Goal: Task Accomplishment & Management: Use online tool/utility

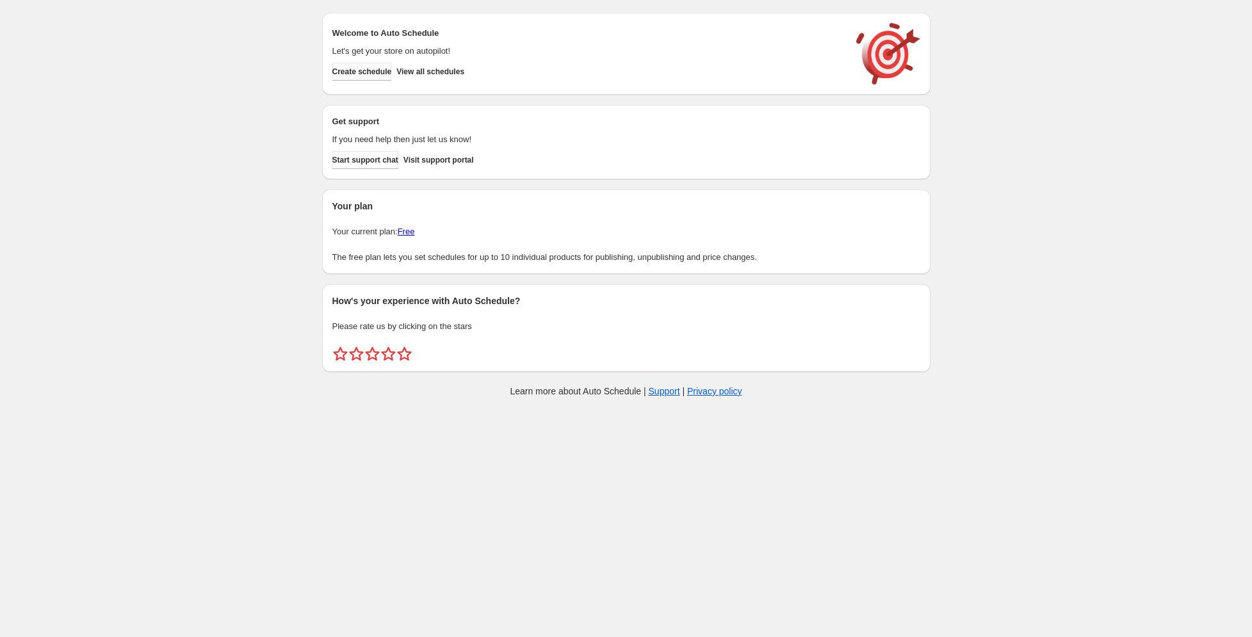
click at [389, 70] on span "Create schedule" at bounding box center [362, 72] width 60 height 10
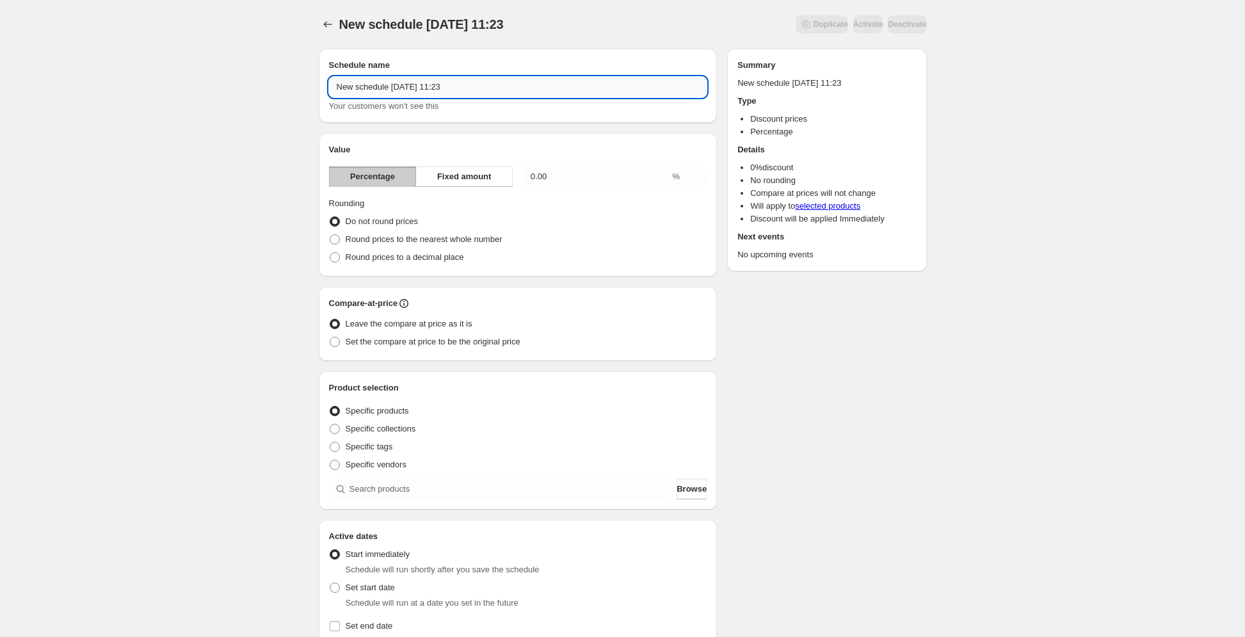
click at [482, 84] on input "New schedule [DATE] 11:23" at bounding box center [518, 87] width 378 height 20
click at [561, 177] on input "0.00" at bounding box center [596, 176] width 147 height 20
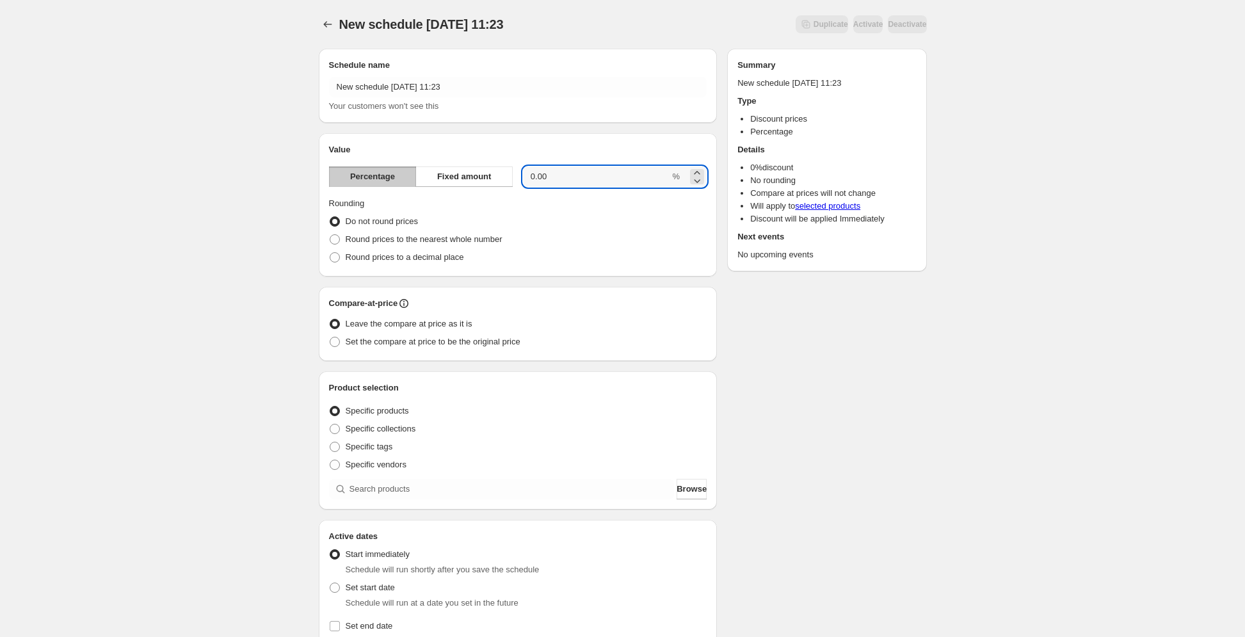
drag, startPoint x: 579, startPoint y: 175, endPoint x: 514, endPoint y: 176, distance: 66.0
click at [514, 176] on div "Percentage Fixed amount 0.00 %" at bounding box center [518, 176] width 378 height 20
type input "50"
click at [265, 200] on div "New schedule [DATE] 11:23. This page is ready New schedule [DATE] 11:23 Duplica…" at bounding box center [622, 489] width 1245 height 978
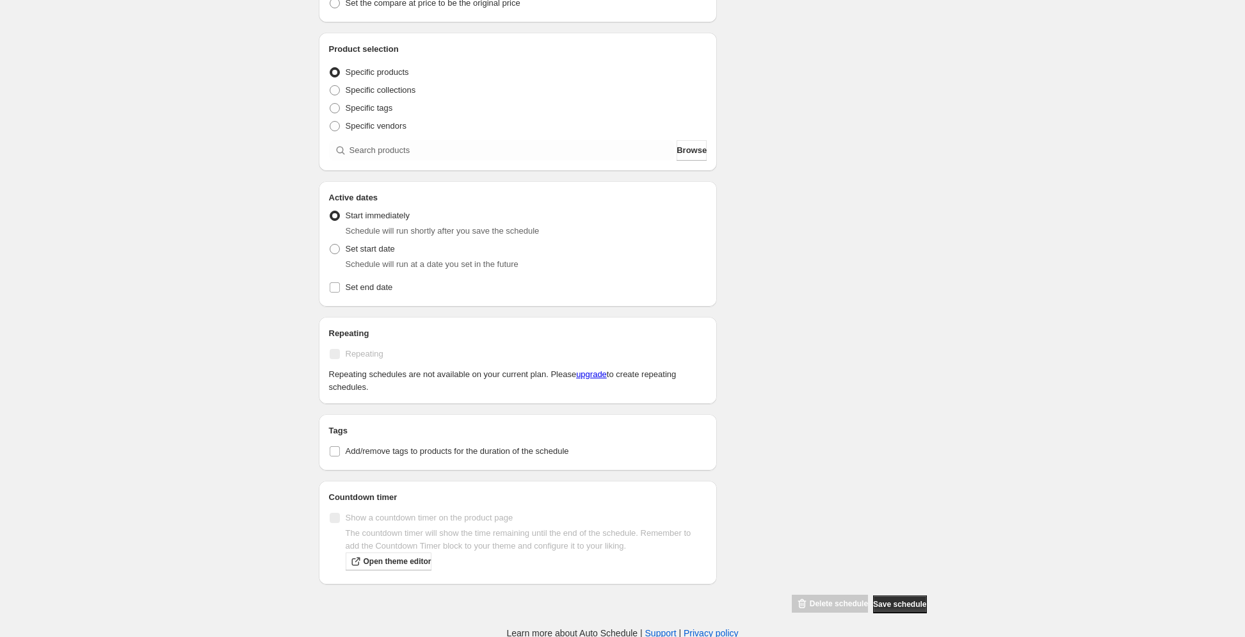
scroll to position [339, 0]
click at [382, 247] on span "Set start date" at bounding box center [370, 249] width 49 height 10
click at [330, 245] on input "Set start date" at bounding box center [330, 244] width 1 height 1
radio input "true"
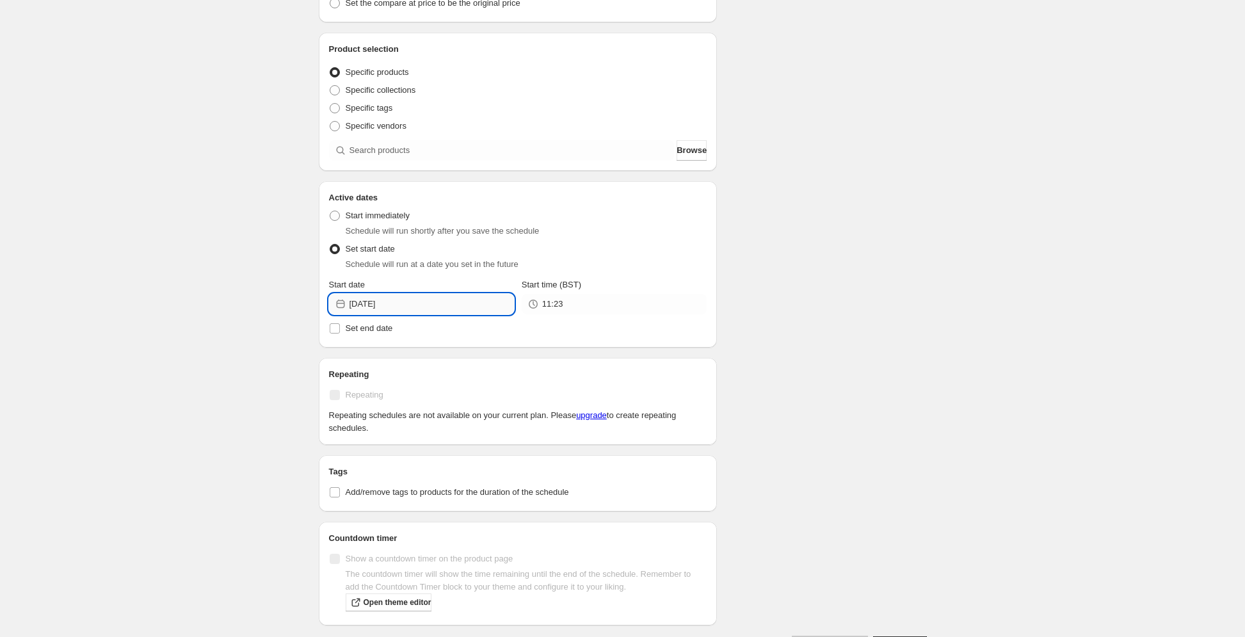
click at [449, 295] on input "[DATE]" at bounding box center [432, 304] width 165 height 20
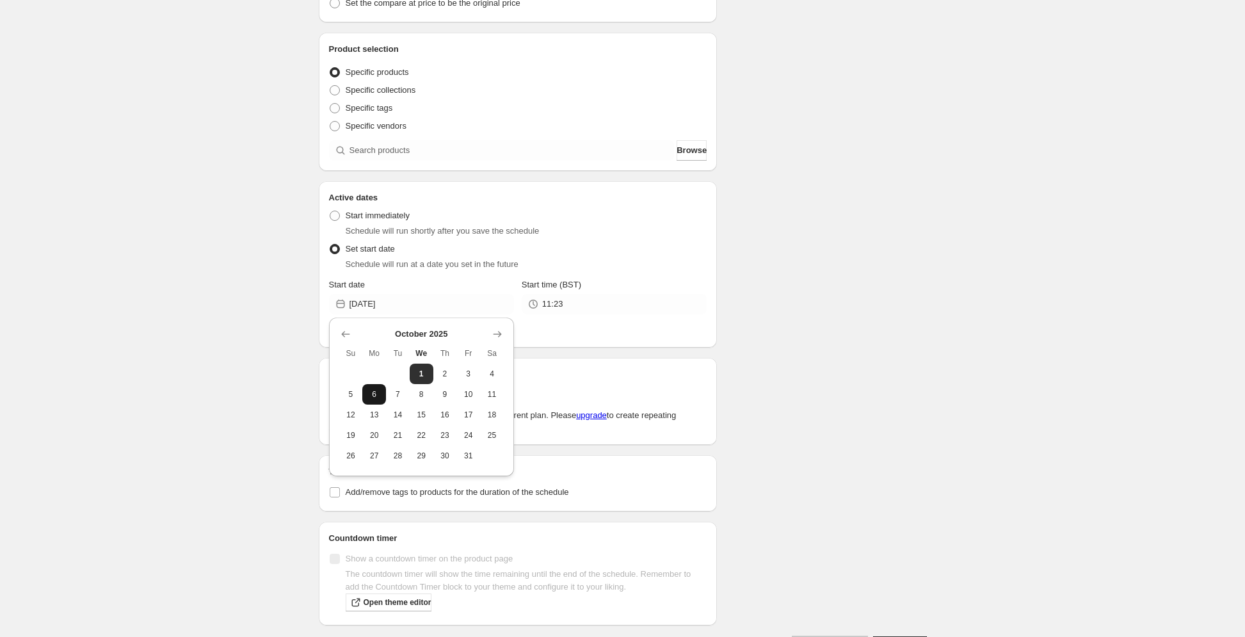
click at [380, 392] on span "6" at bounding box center [374, 394] width 13 height 10
type input "[DATE]"
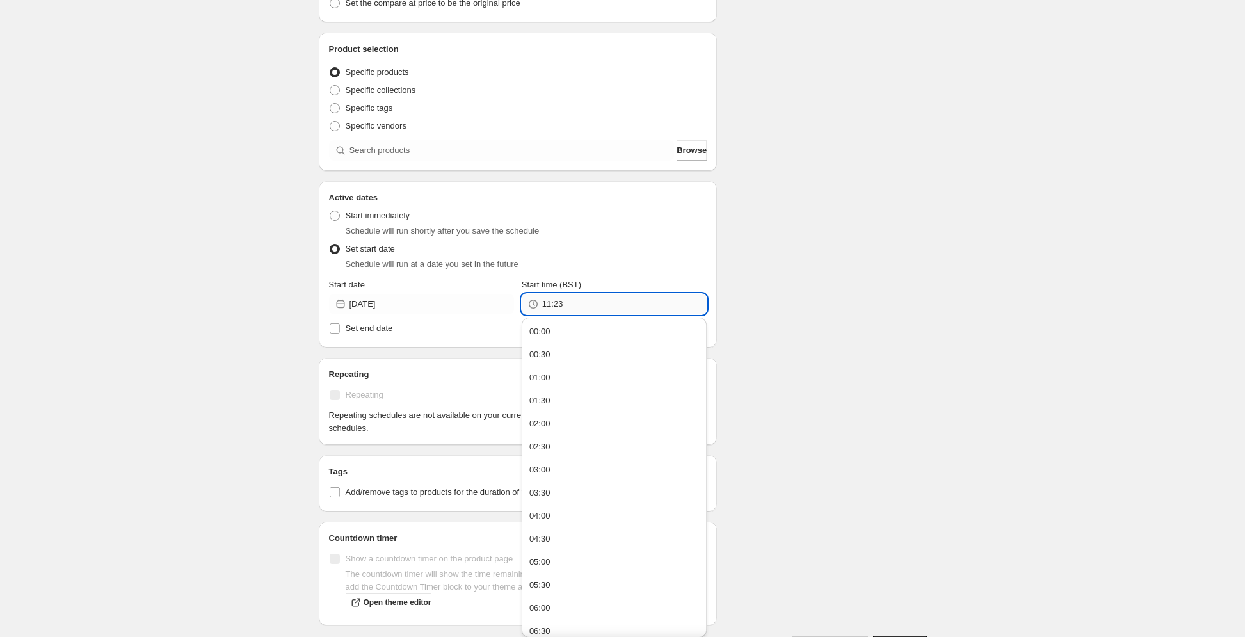
click at [587, 304] on input "11:23" at bounding box center [624, 304] width 165 height 20
click at [567, 328] on button "00:00" at bounding box center [614, 331] width 177 height 20
type input "00:00"
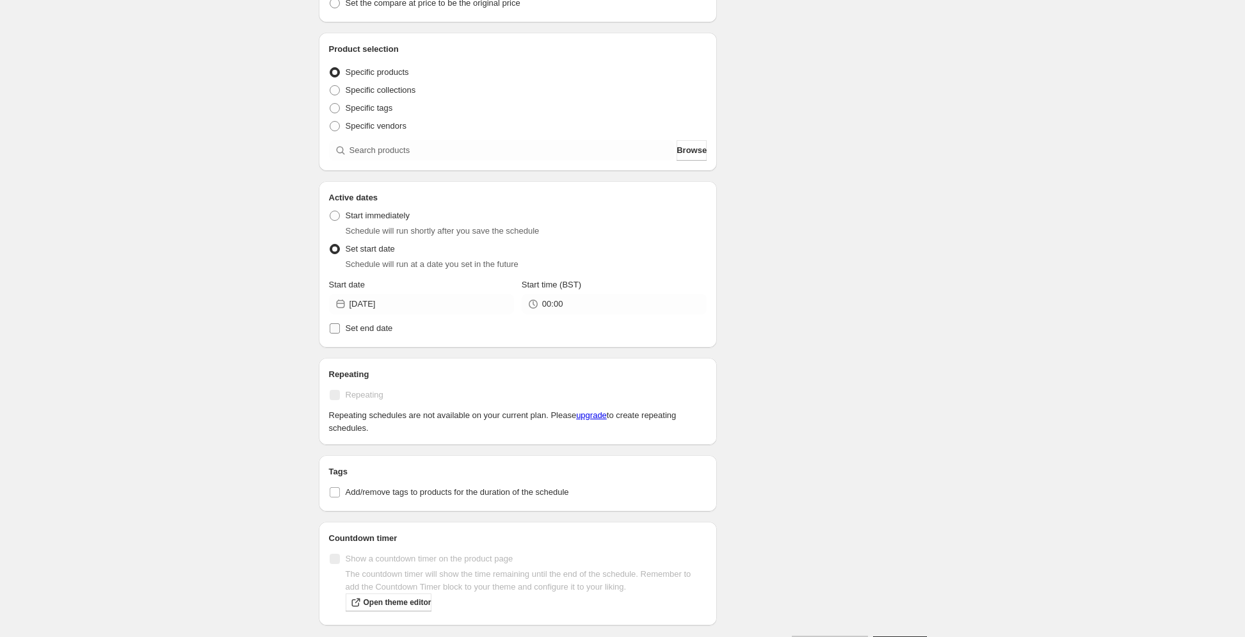
click at [371, 327] on span "Set end date" at bounding box center [369, 328] width 47 height 10
click at [340, 327] on input "Set end date" at bounding box center [335, 328] width 10 height 10
checkbox input "true"
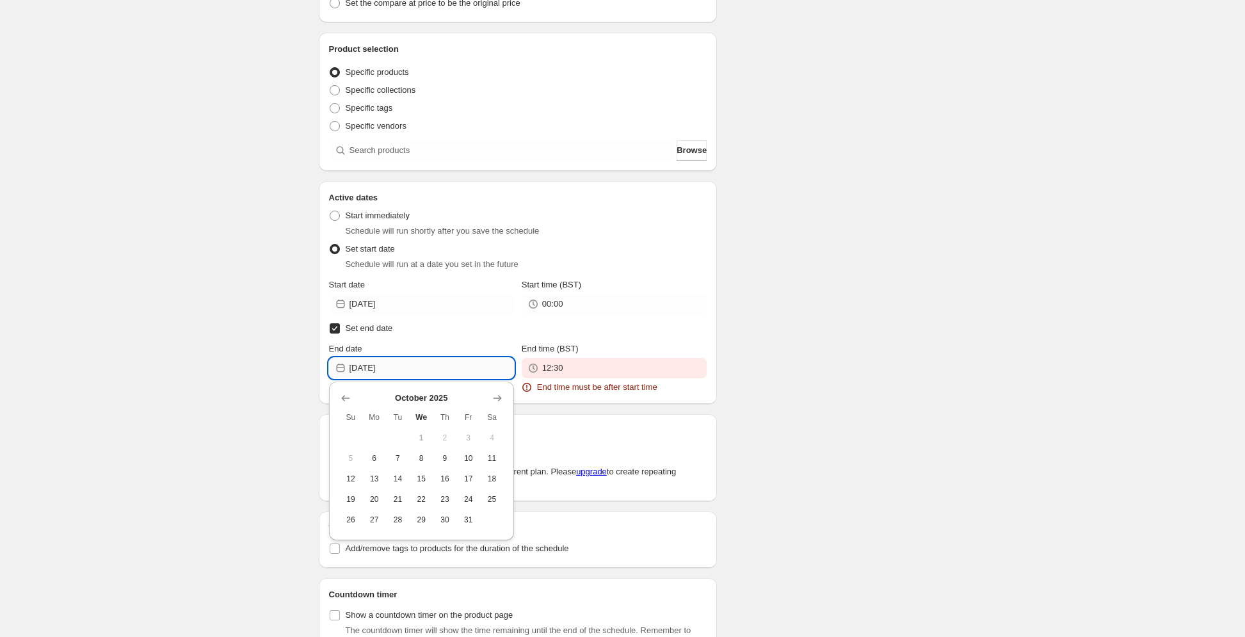
click at [451, 366] on input "[DATE]" at bounding box center [432, 368] width 165 height 20
click at [423, 459] on span "8" at bounding box center [421, 458] width 13 height 10
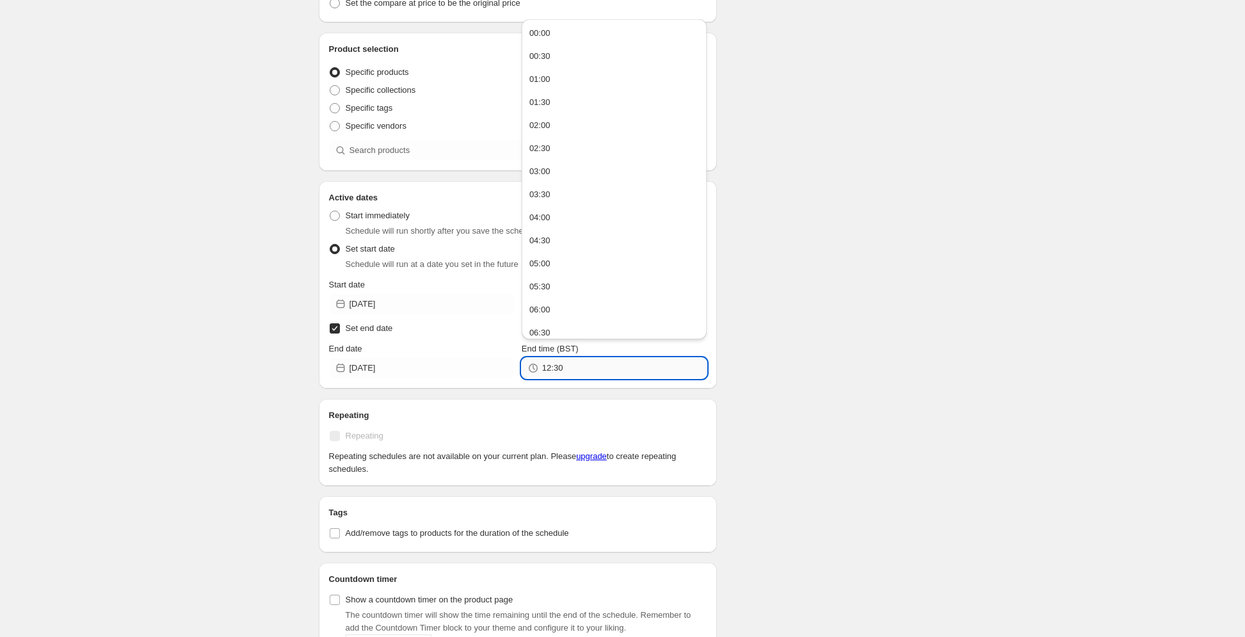
click at [579, 376] on input "12:30" at bounding box center [624, 368] width 165 height 20
click at [454, 370] on input "[DATE]" at bounding box center [432, 368] width 165 height 20
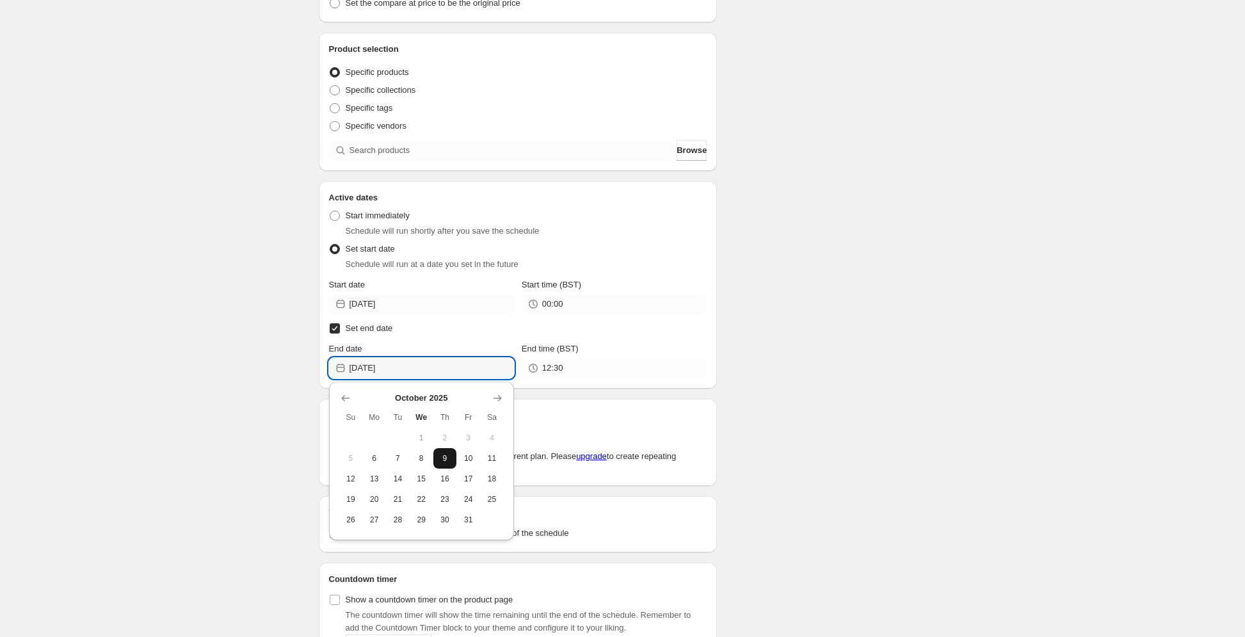
click at [449, 458] on span "9" at bounding box center [445, 458] width 13 height 10
type input "[DATE]"
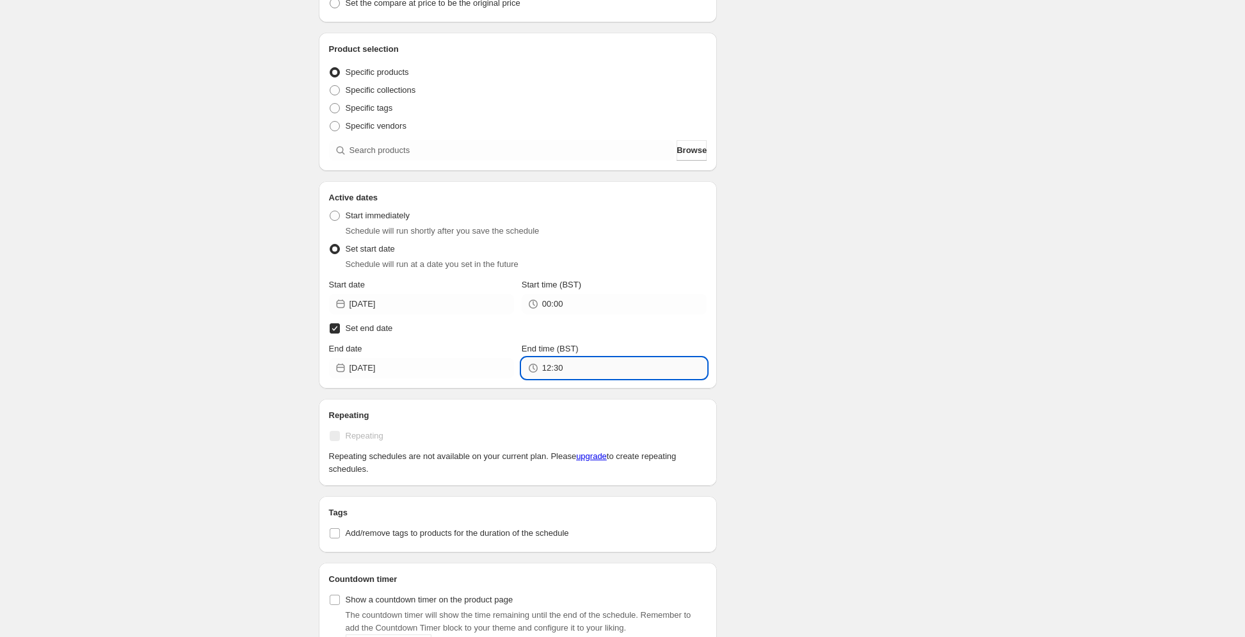
click at [567, 368] on input "12:30" at bounding box center [624, 368] width 165 height 20
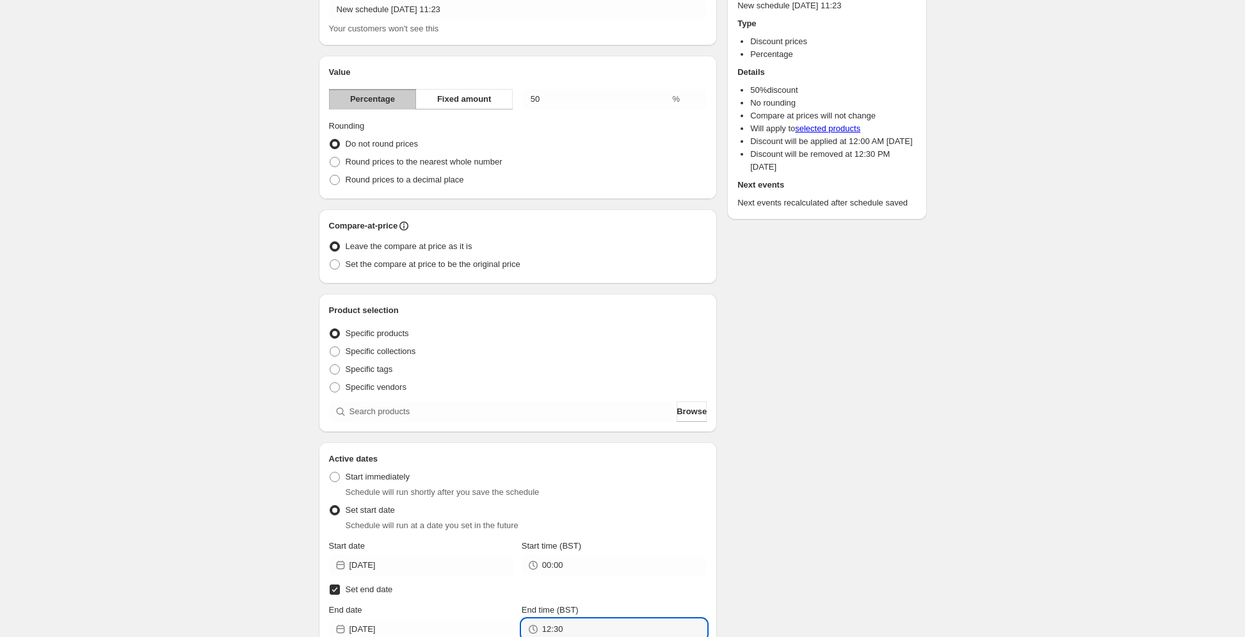
scroll to position [421, 0]
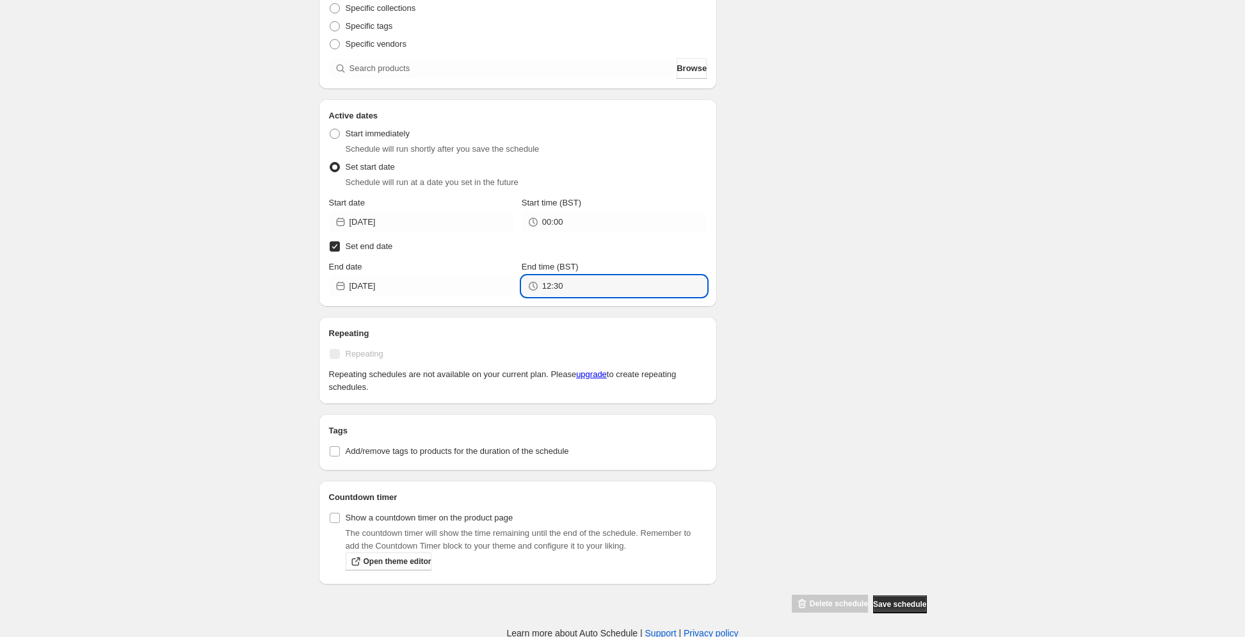
click at [562, 274] on div "End time (BST) 12:30" at bounding box center [614, 279] width 185 height 36
click at [569, 287] on input "12:30" at bounding box center [624, 286] width 165 height 20
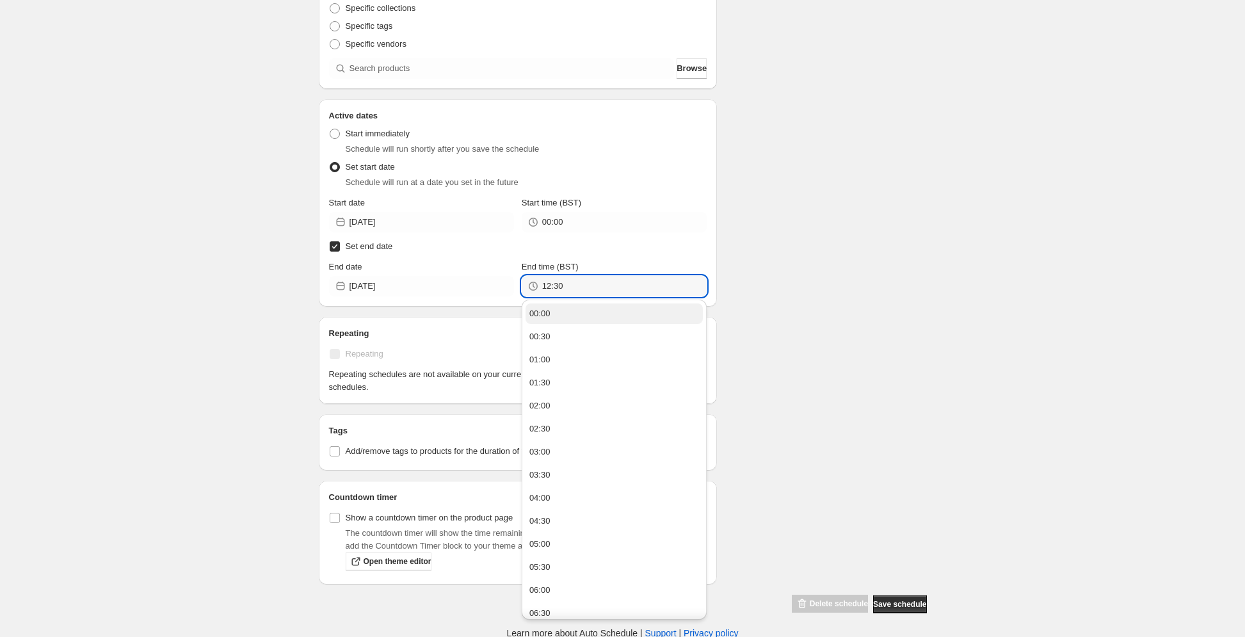
click at [553, 313] on button "00:00" at bounding box center [614, 314] width 177 height 20
type input "00:00"
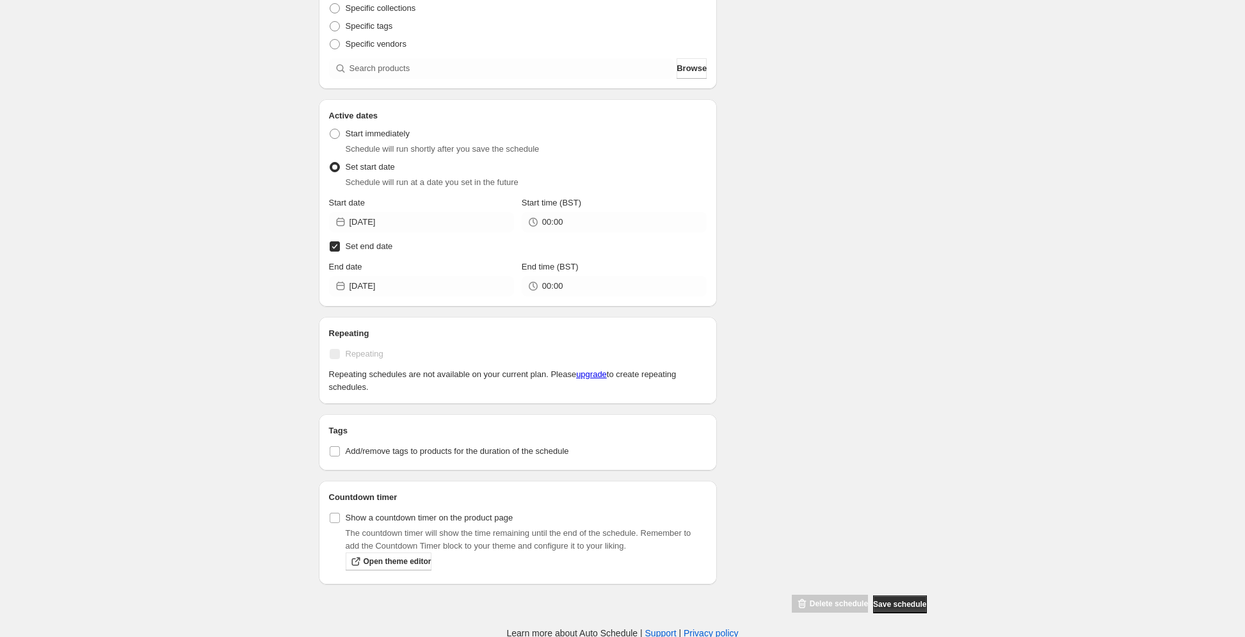
click at [467, 327] on h2 "Repeating" at bounding box center [518, 333] width 378 height 13
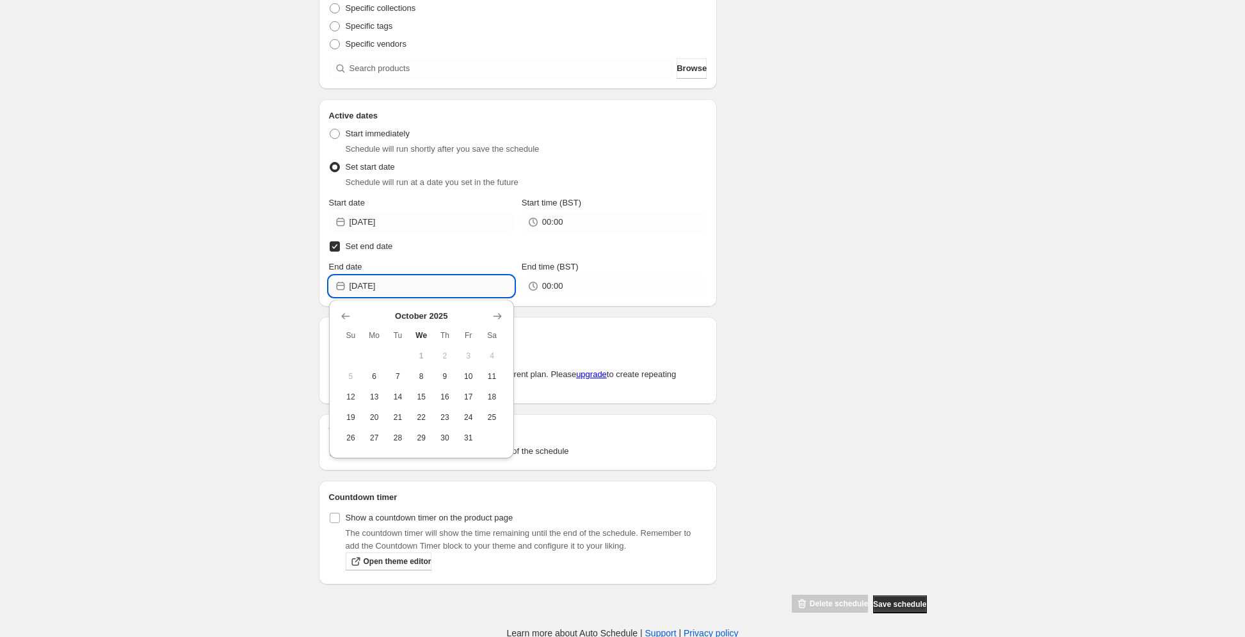
click at [422, 291] on input "[DATE]" at bounding box center [432, 286] width 165 height 20
click at [428, 376] on span "8" at bounding box center [421, 376] width 13 height 10
type input "[DATE]"
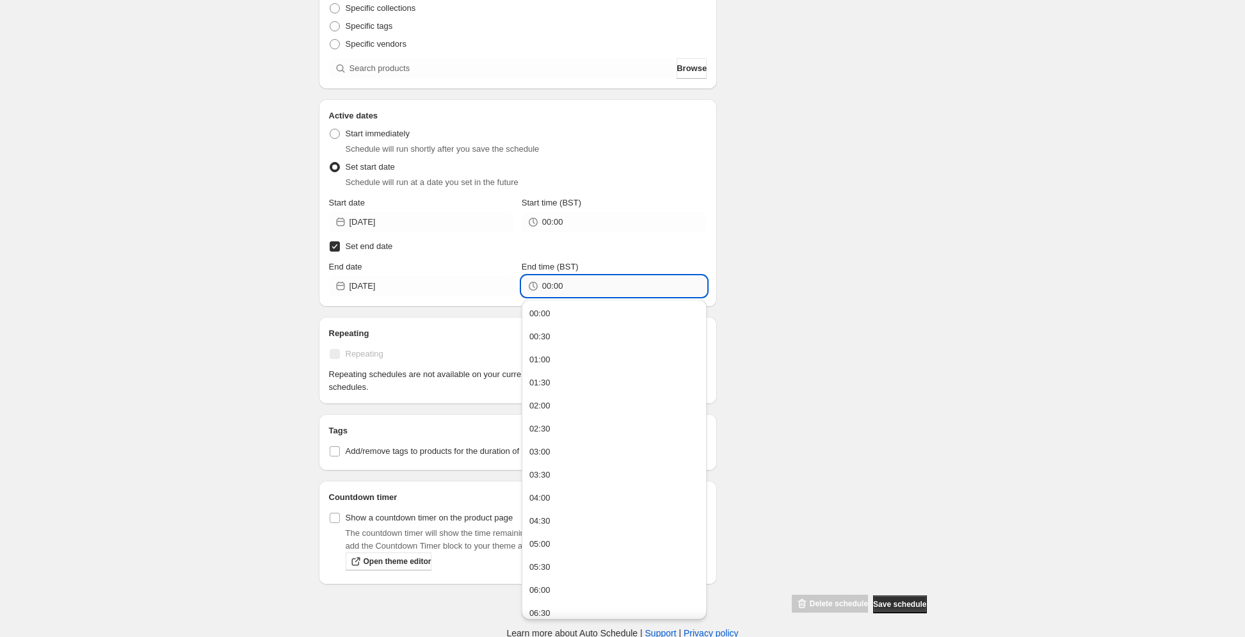
click at [575, 281] on input "00:00" at bounding box center [624, 286] width 165 height 20
drag, startPoint x: 548, startPoint y: 610, endPoint x: 549, endPoint y: 578, distance: 32.7
click at [548, 609] on div "23:30" at bounding box center [540, 605] width 21 height 13
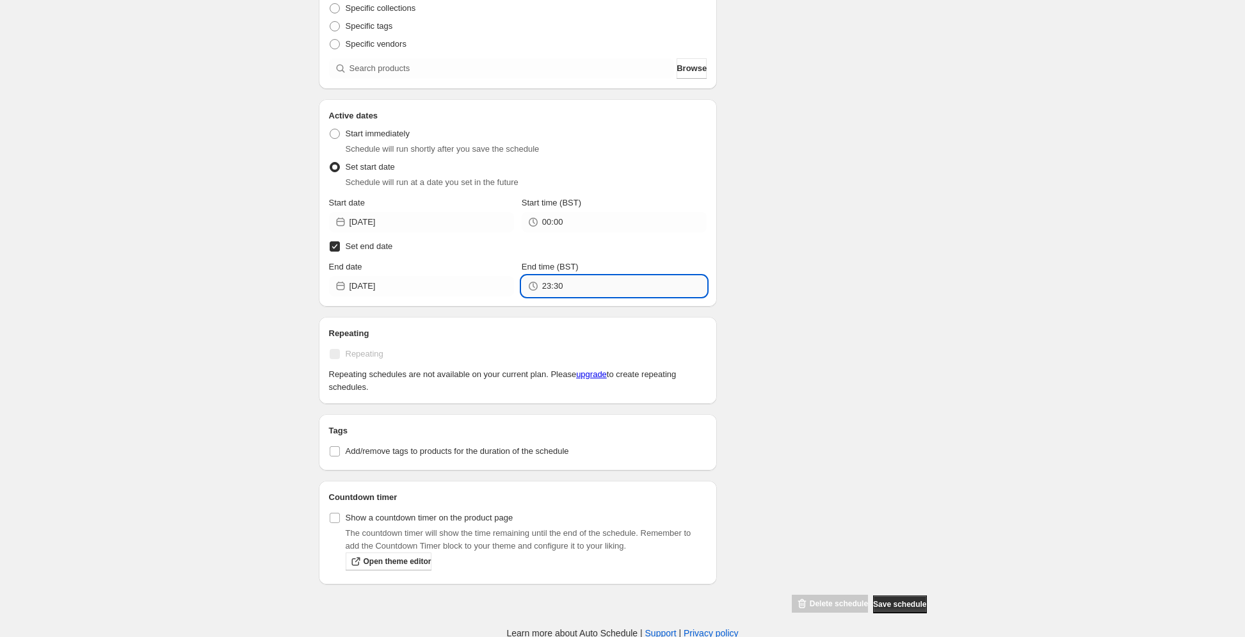
click at [569, 282] on input "23:30" at bounding box center [624, 286] width 165 height 20
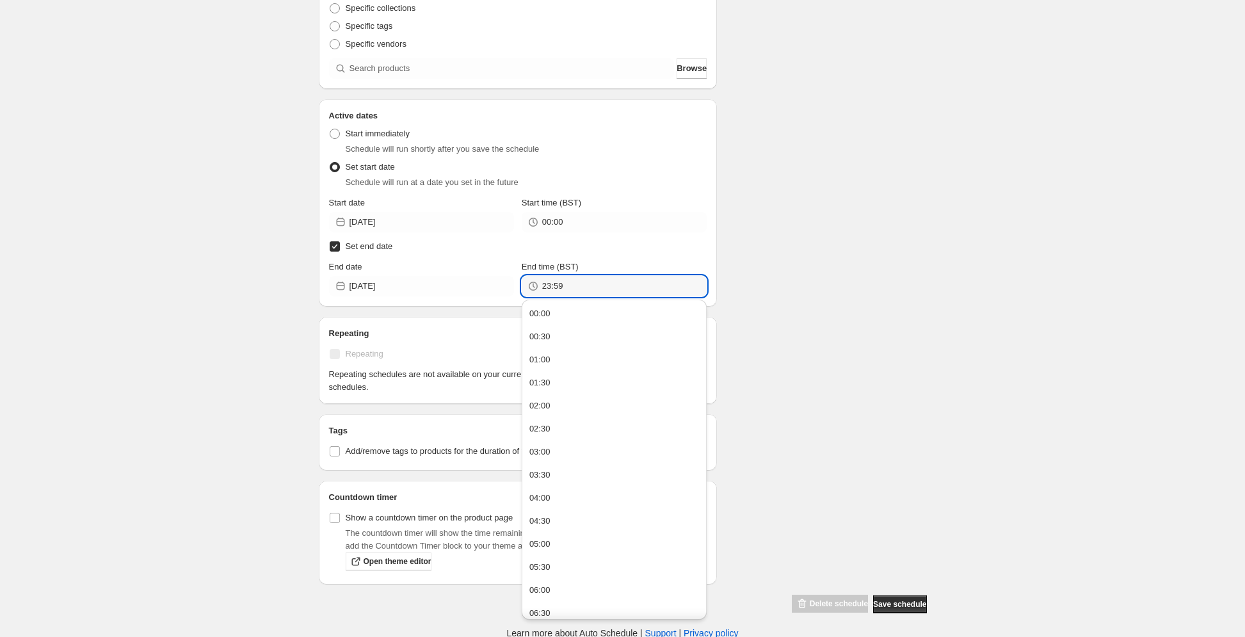
type input "23:59"
click at [603, 250] on label "Set end date" at bounding box center [518, 247] width 378 height 18
click at [340, 250] on input "Set end date" at bounding box center [335, 246] width 10 height 10
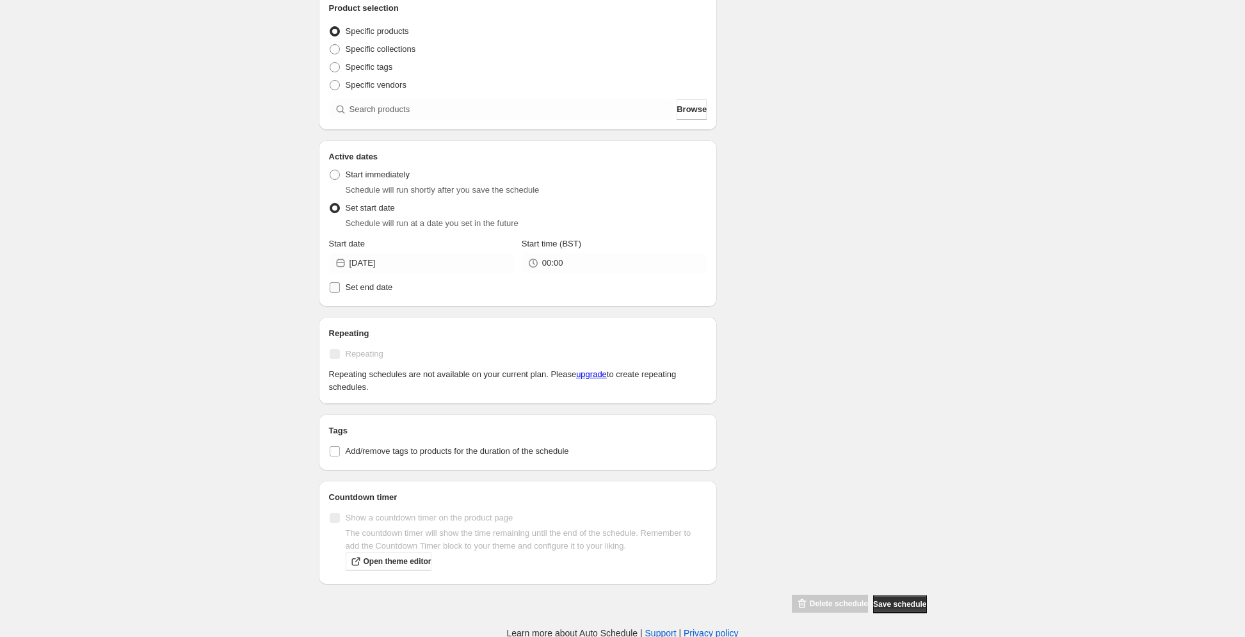
click at [362, 288] on span "Set end date" at bounding box center [369, 287] width 47 height 10
click at [340, 288] on input "Set end date" at bounding box center [335, 287] width 10 height 10
checkbox input "true"
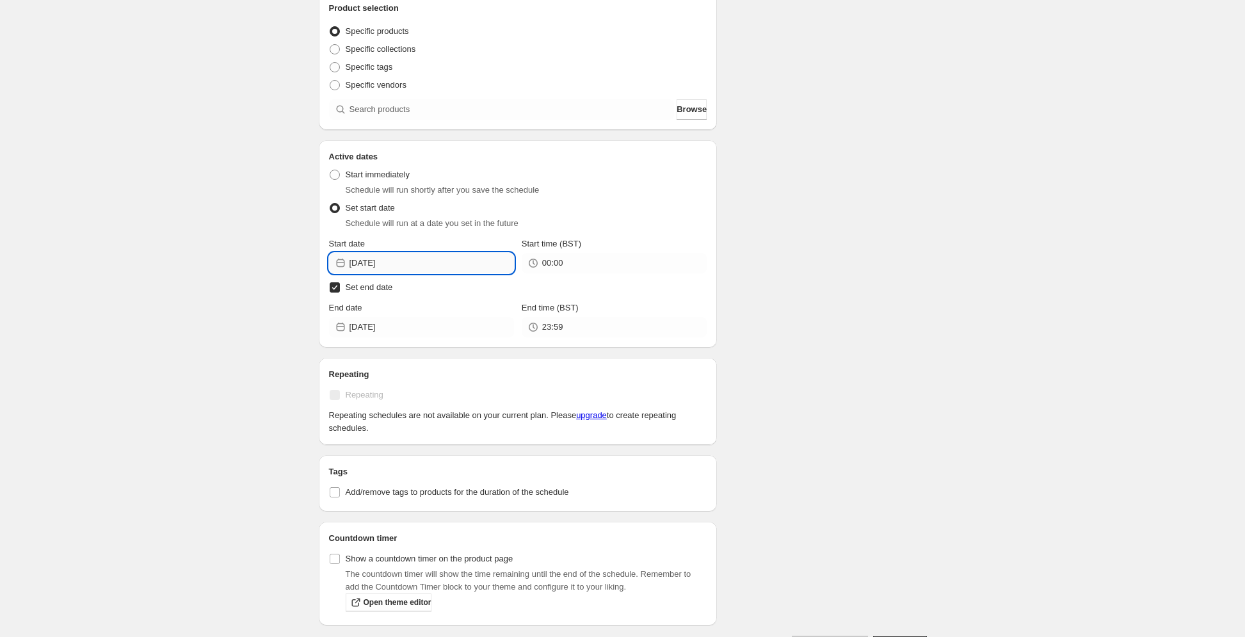
click at [466, 257] on input "[DATE]" at bounding box center [432, 263] width 165 height 20
click at [393, 352] on span "7" at bounding box center [397, 353] width 13 height 10
type input "[DATE]"
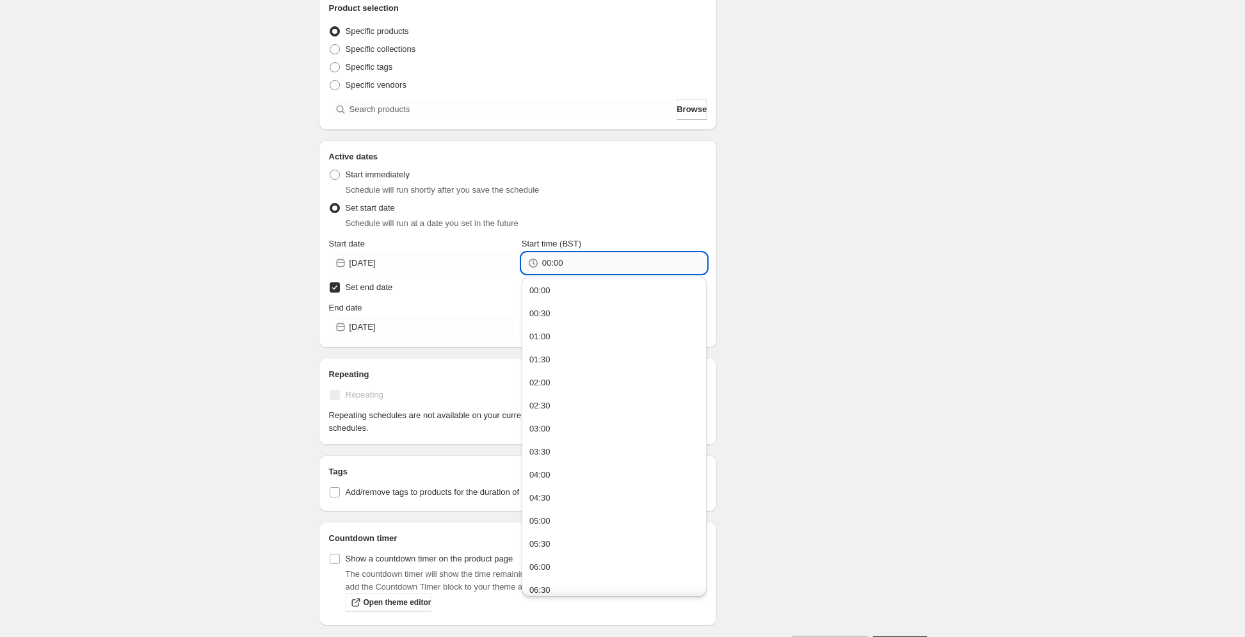
click at [582, 263] on input "00:00" at bounding box center [624, 263] width 165 height 20
click at [607, 223] on div "Schedule will run at a date you set in the future" at bounding box center [527, 223] width 362 height 13
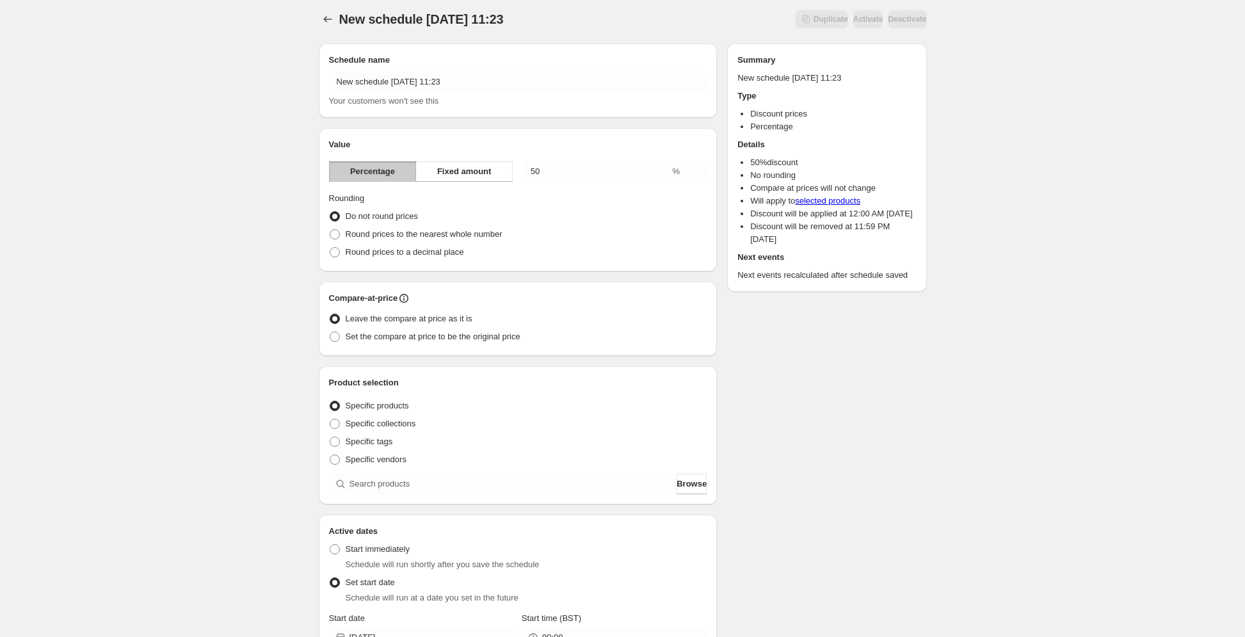
scroll to position [0, 0]
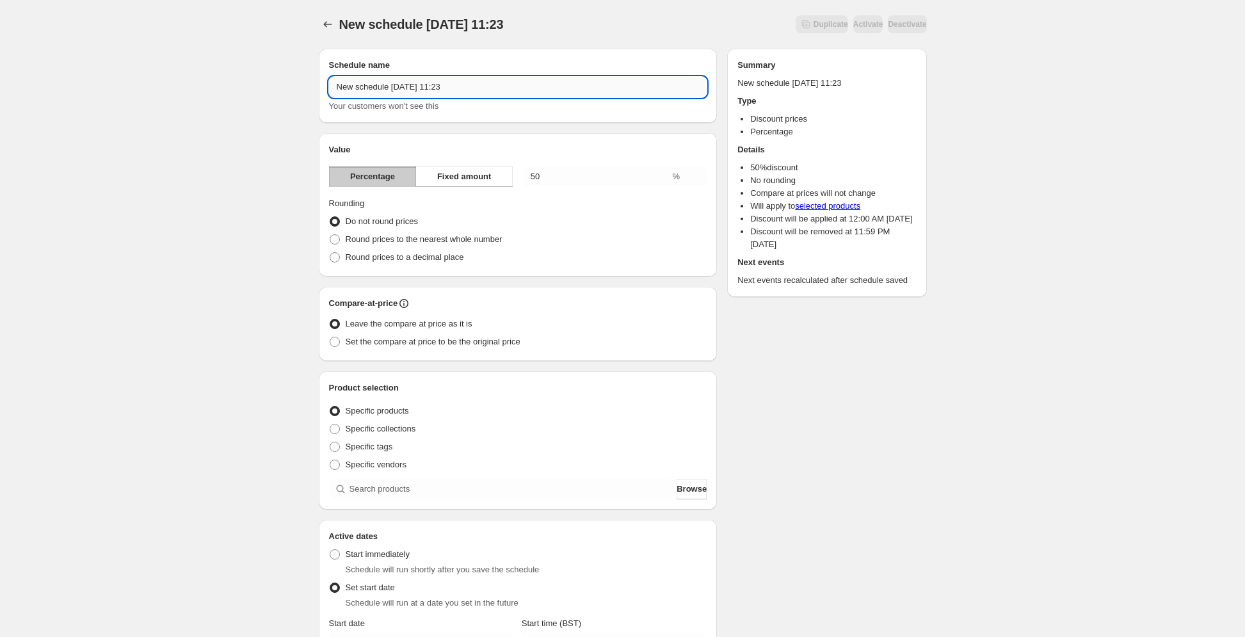
click at [455, 83] on input "New schedule [DATE] 11:23" at bounding box center [518, 87] width 378 height 20
drag, startPoint x: 482, startPoint y: 84, endPoint x: 327, endPoint y: 81, distance: 155.6
click at [327, 81] on div "Schedule name New schedule [DATE] 11:23 Your customers won't see this" at bounding box center [518, 86] width 399 height 74
click at [417, 84] on input "New schedule [DATE] 11:23" at bounding box center [518, 87] width 378 height 20
click at [505, 83] on input "New schedule [DATE] 11:23" at bounding box center [518, 87] width 378 height 20
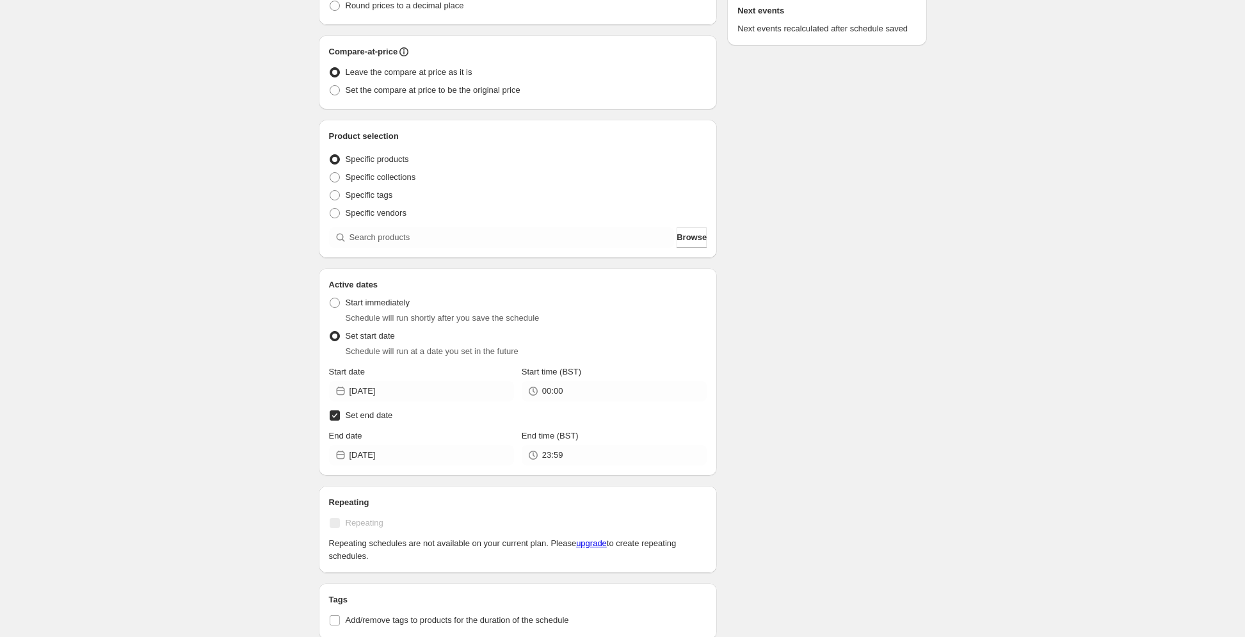
scroll to position [256, 0]
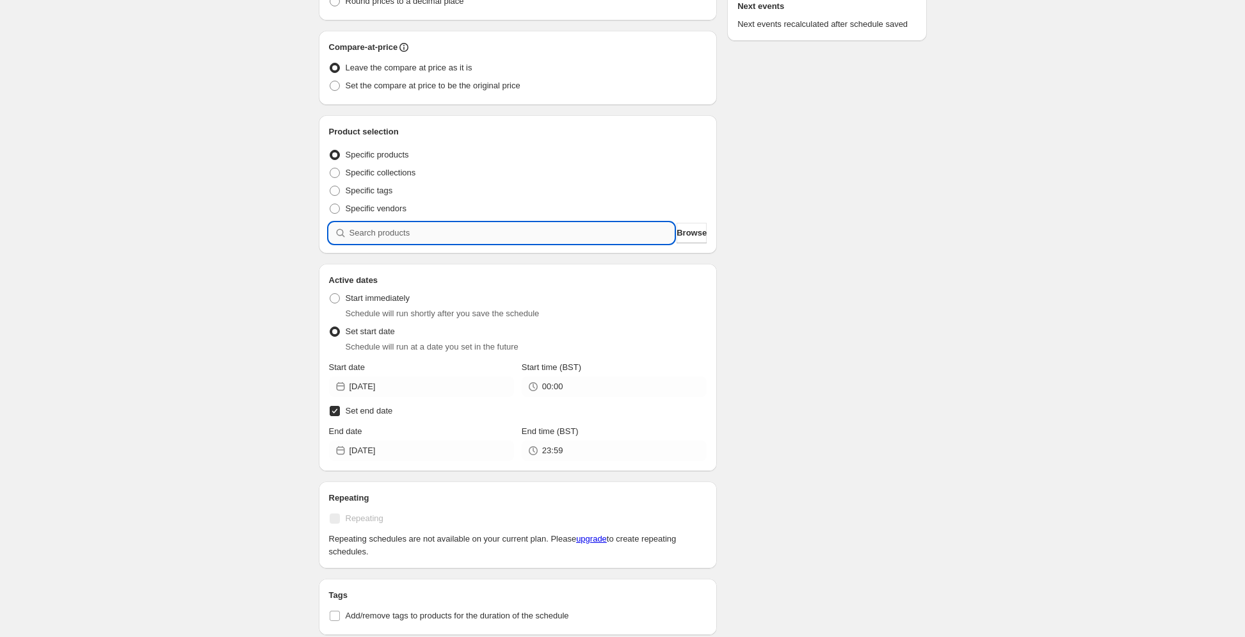
click at [414, 232] on input "search" at bounding box center [512, 233] width 325 height 20
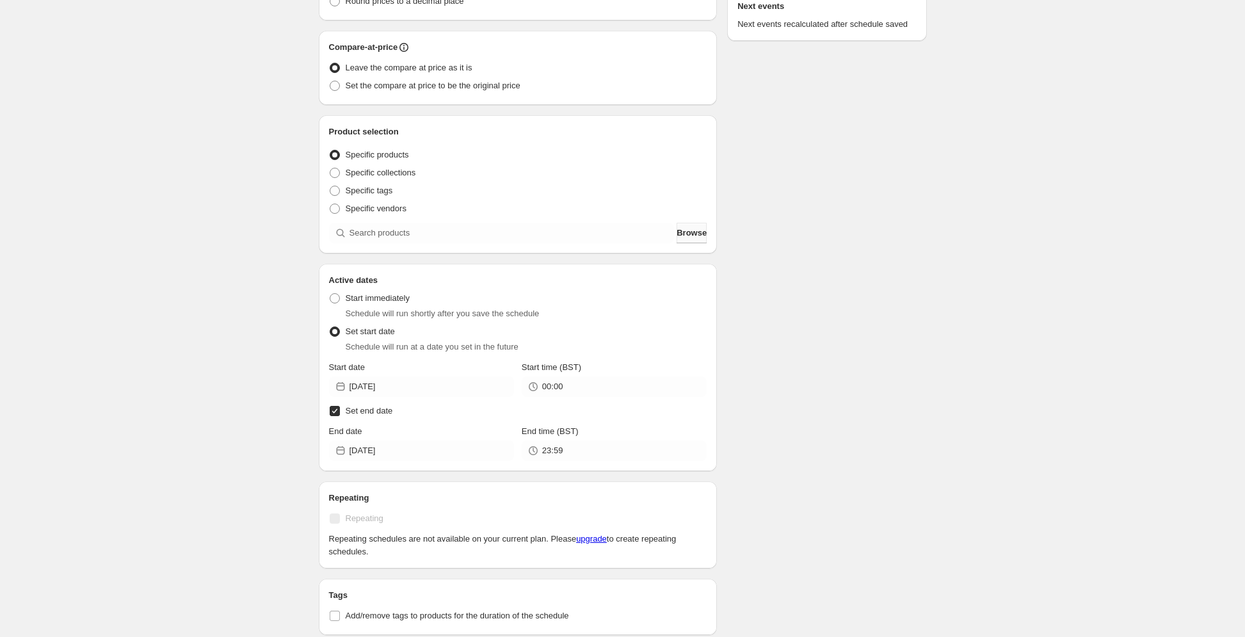
click at [677, 234] on span "Browse" at bounding box center [692, 233] width 30 height 13
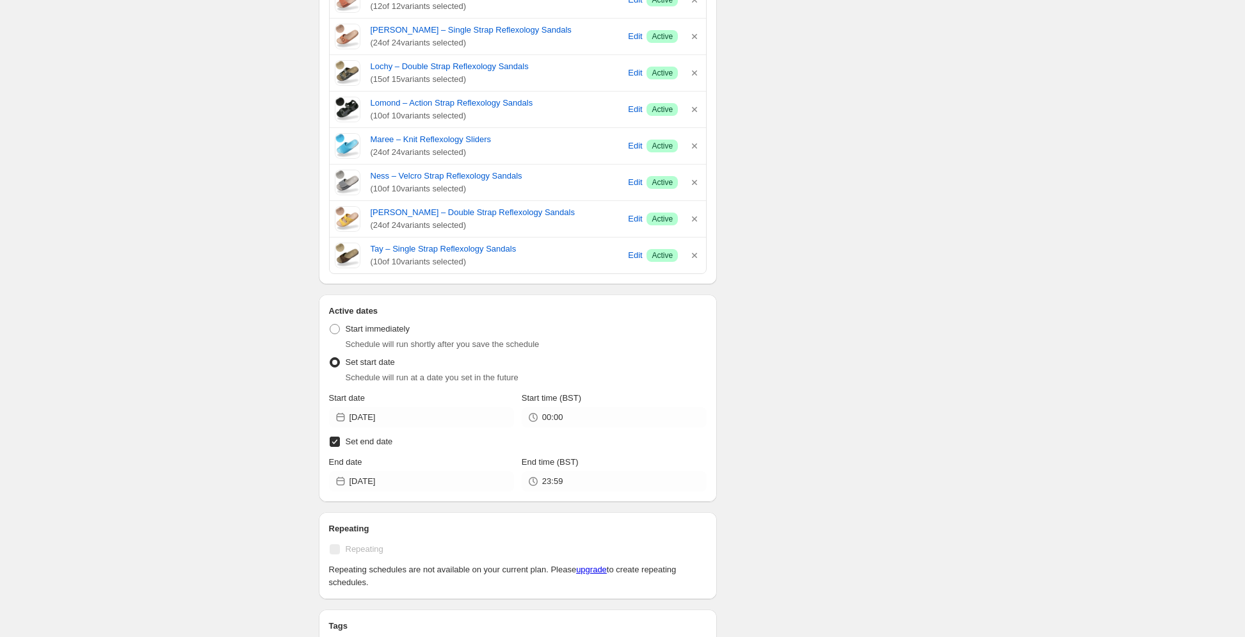
scroll to position [496, 0]
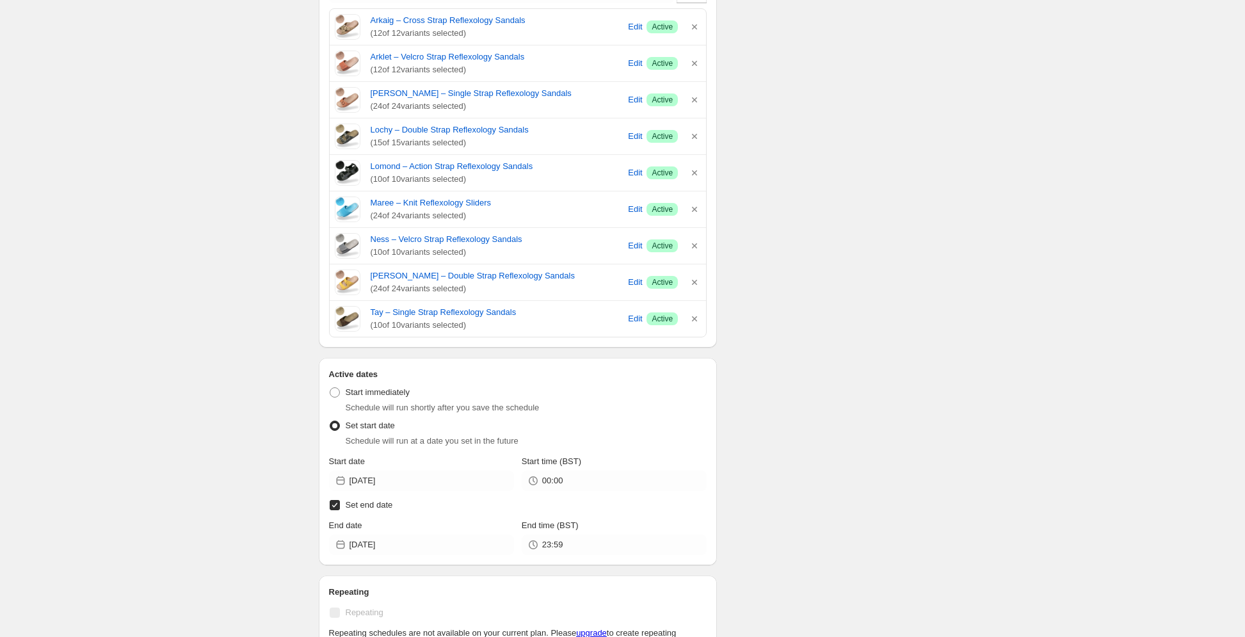
click at [789, 325] on div "Schedule name New schedule [DATE] 11:23 Your customers won't see this Value Per…" at bounding box center [618, 207] width 619 height 1331
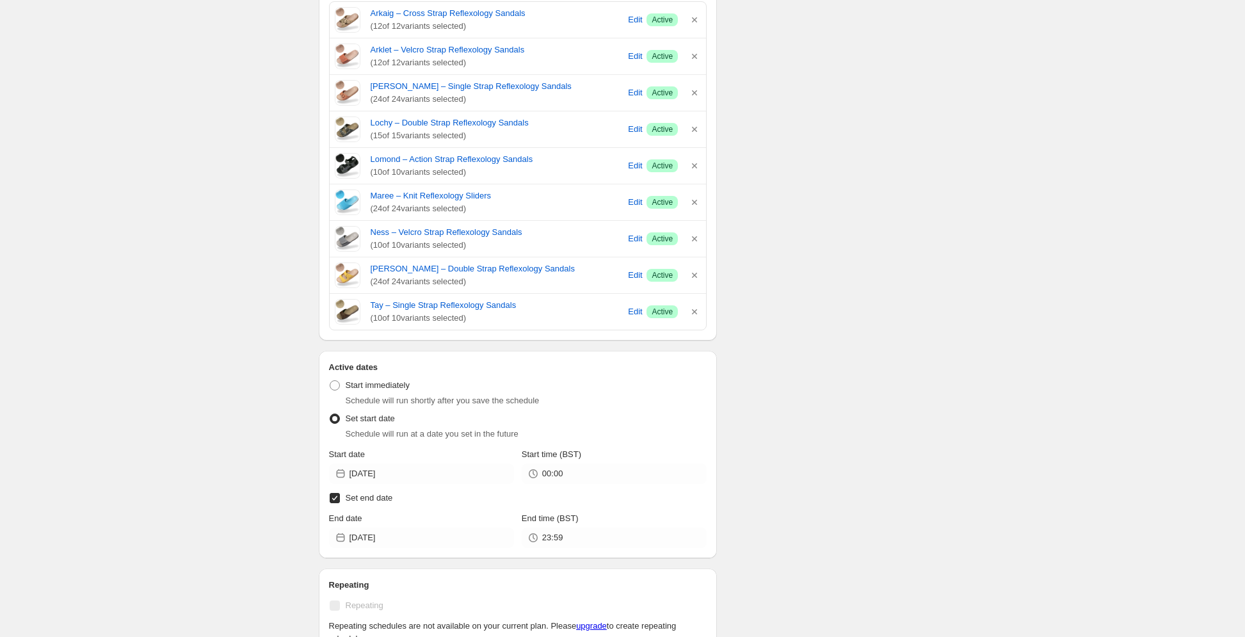
scroll to position [0, 0]
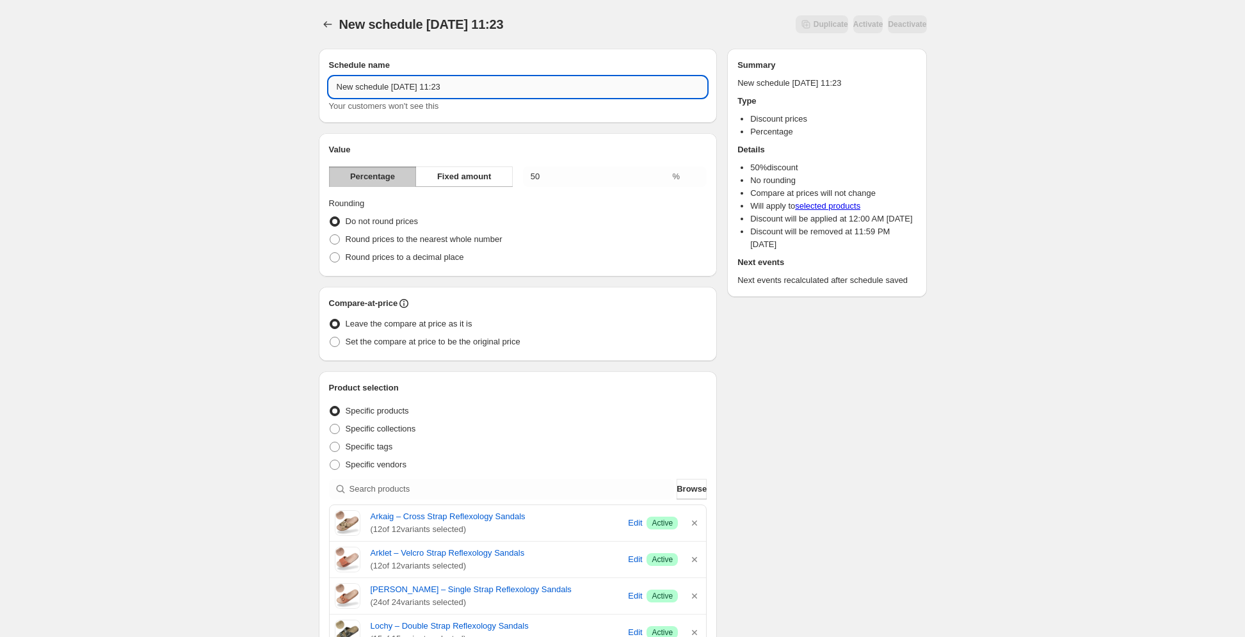
click at [465, 88] on input "New schedule [DATE] 11:23" at bounding box center [518, 87] width 378 height 20
click at [355, 86] on input "New schedule [DATE] 11:23" at bounding box center [518, 87] width 378 height 20
drag, startPoint x: 466, startPoint y: 85, endPoint x: 324, endPoint y: 83, distance: 142.2
click at [324, 83] on div "Schedule name New schedule [DATE] 11:23 Your customers won't see this" at bounding box center [518, 86] width 399 height 74
click at [403, 85] on input "[DATE] - [DATE] SALE" at bounding box center [518, 87] width 378 height 20
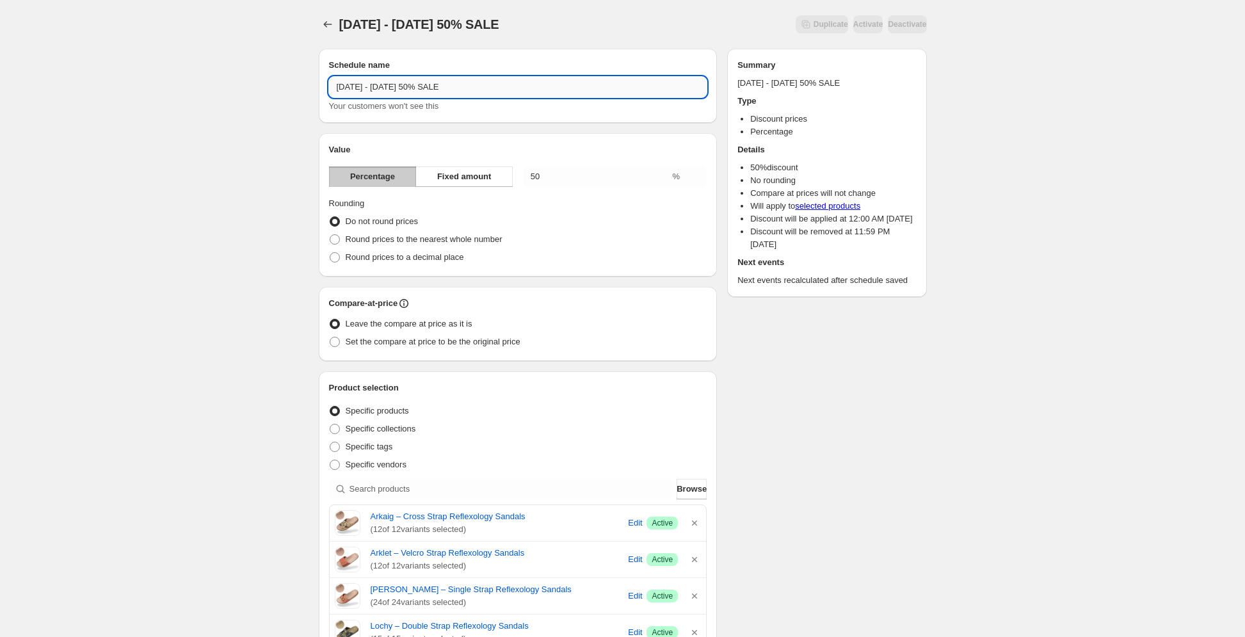
click at [487, 90] on input "[DATE] - [DATE] 50% SALE" at bounding box center [518, 87] width 378 height 20
type input "[DATE] - [DATE] 50% SALE"
click at [521, 42] on div "[DATE] - [DATE] 50% SALE. This page is ready [DATE] - [DATE] 50% SALE Duplicate…" at bounding box center [623, 24] width 608 height 49
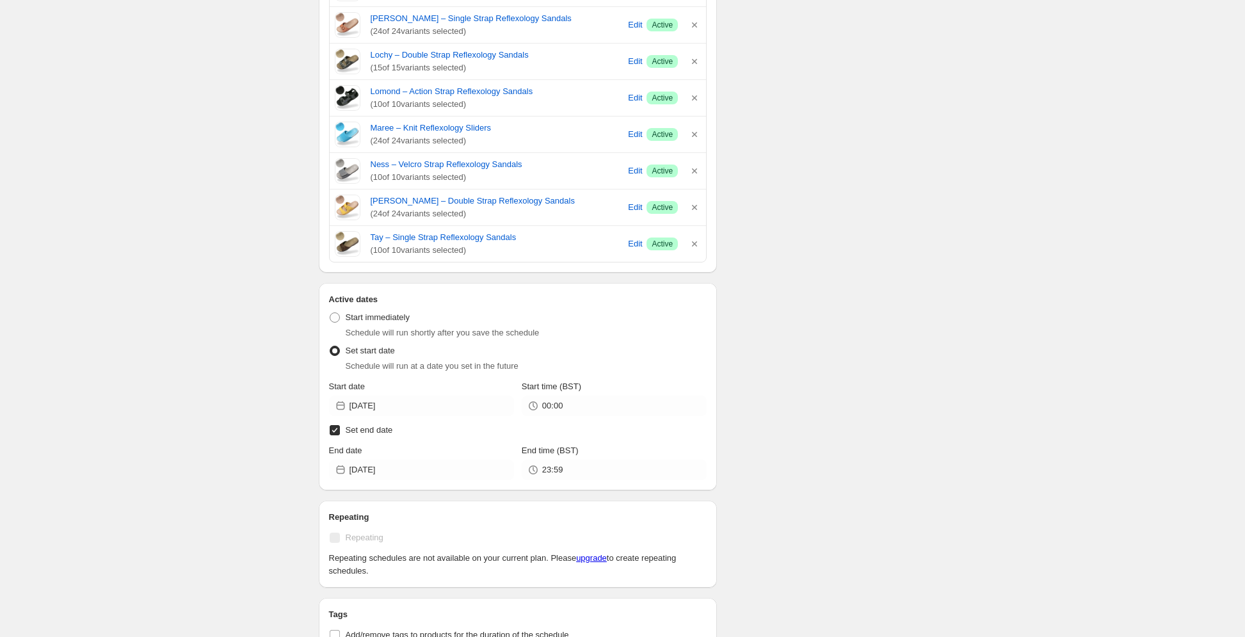
scroll to position [752, 0]
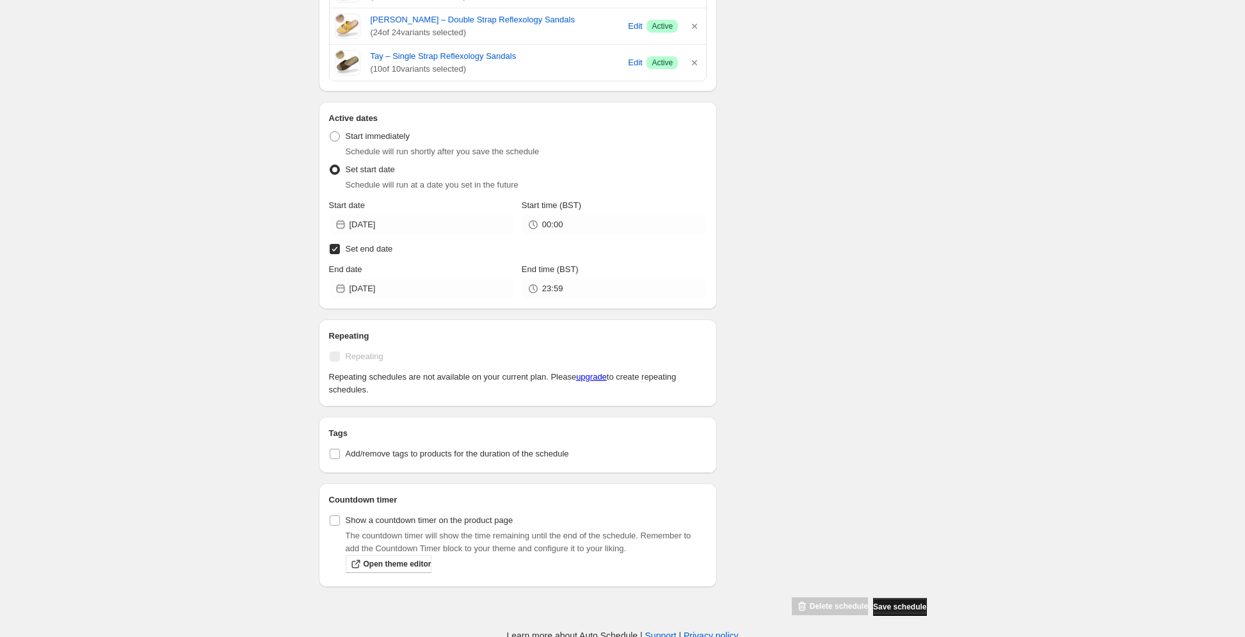
click at [907, 602] on span "Save schedule" at bounding box center [899, 607] width 53 height 10
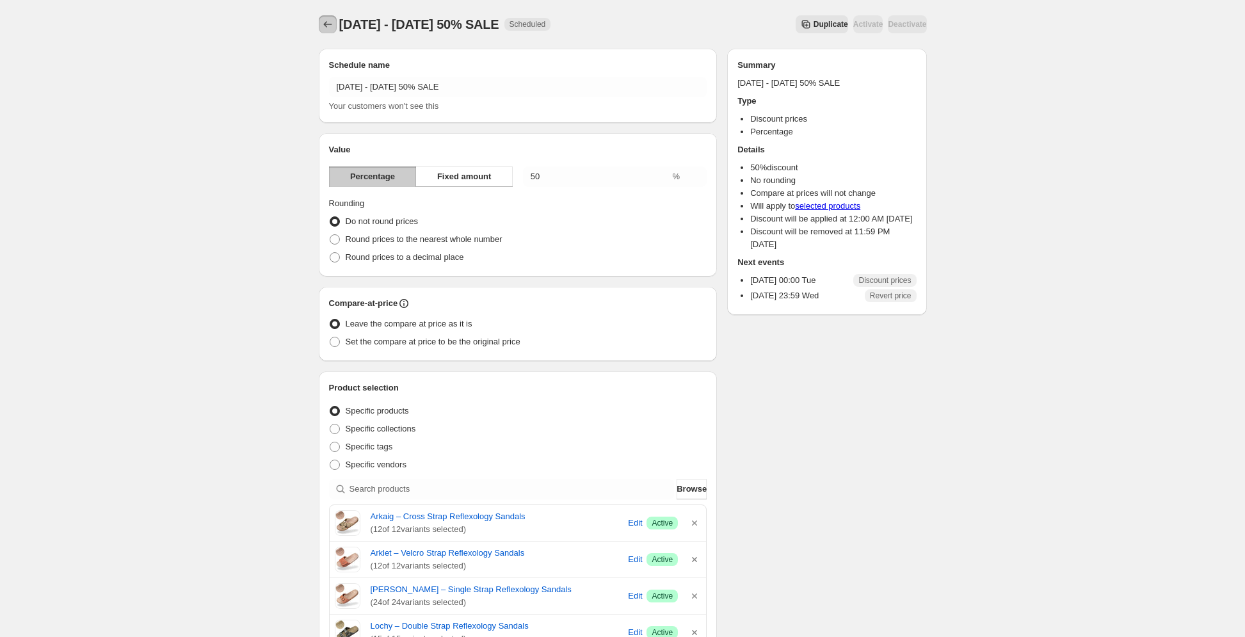
click at [323, 25] on icon "Schedules" at bounding box center [327, 24] width 13 height 13
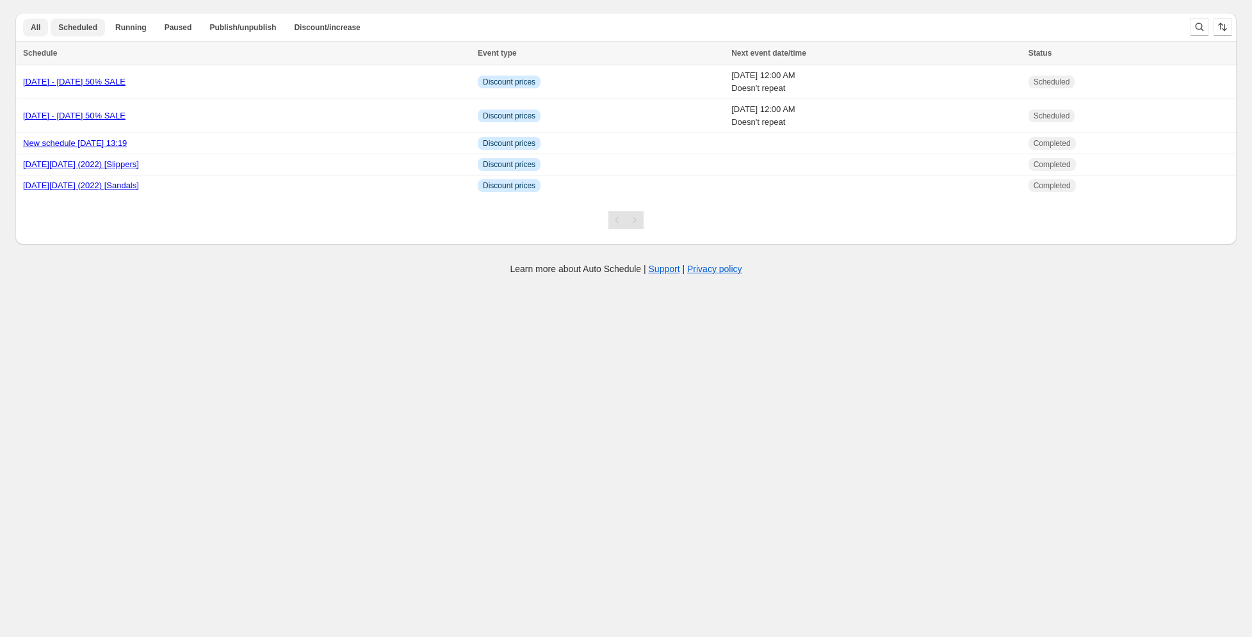
click at [95, 26] on button "Scheduled" at bounding box center [78, 28] width 54 height 18
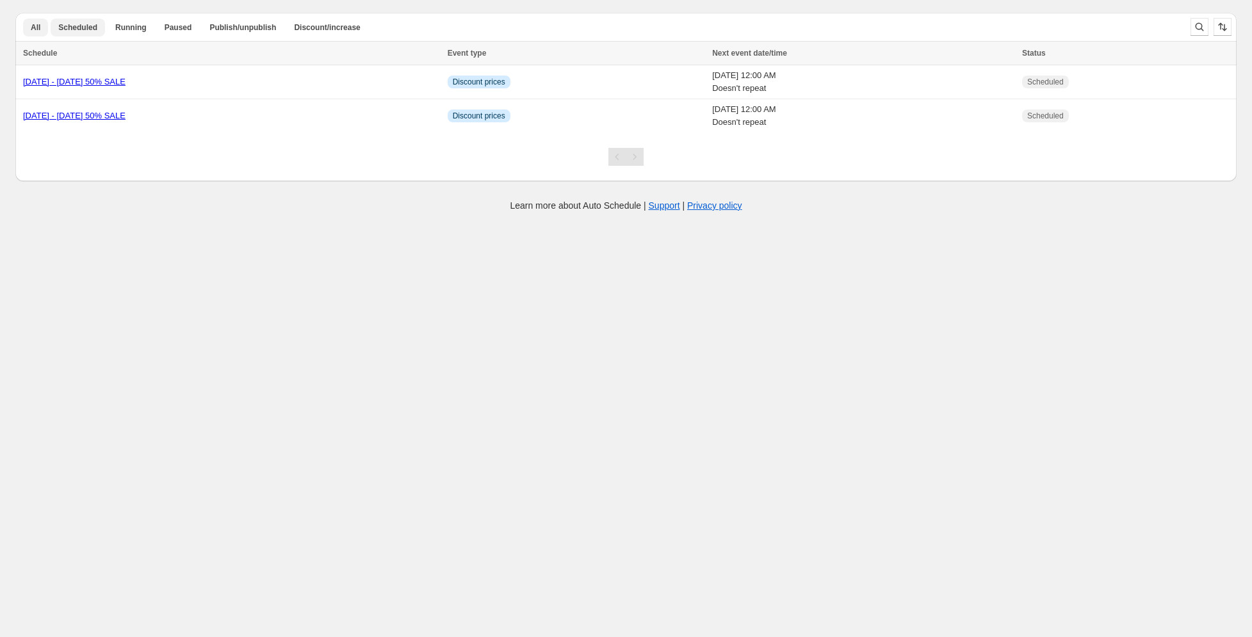
click at [36, 28] on span "All" at bounding box center [36, 27] width 10 height 10
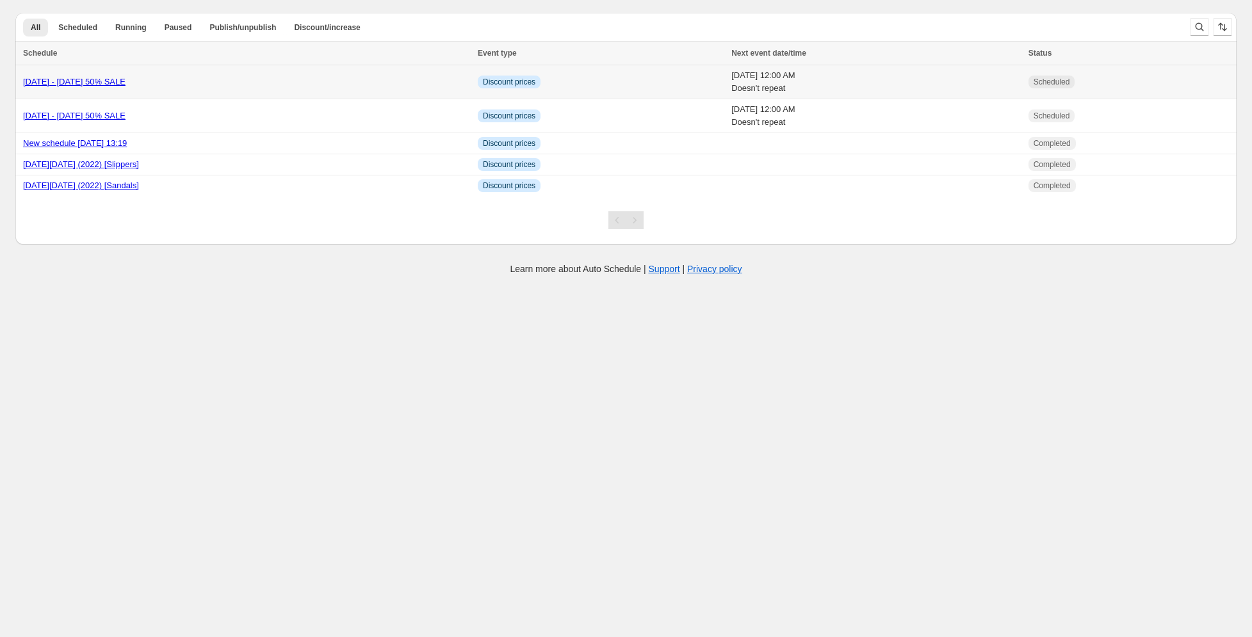
click at [727, 83] on td "[DATE] 12:00 AM Doesn't repeat" at bounding box center [875, 82] width 296 height 34
click at [354, 112] on div "[DATE] - [DATE] 50% SALE" at bounding box center [246, 115] width 447 height 13
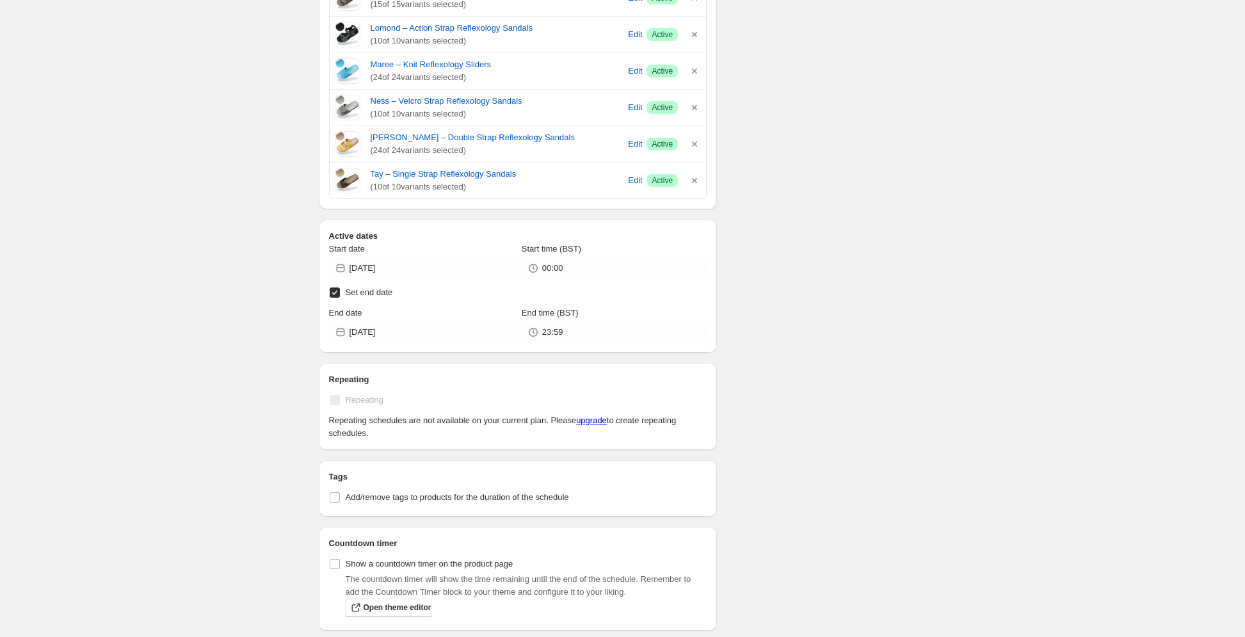
scroll to position [678, 0]
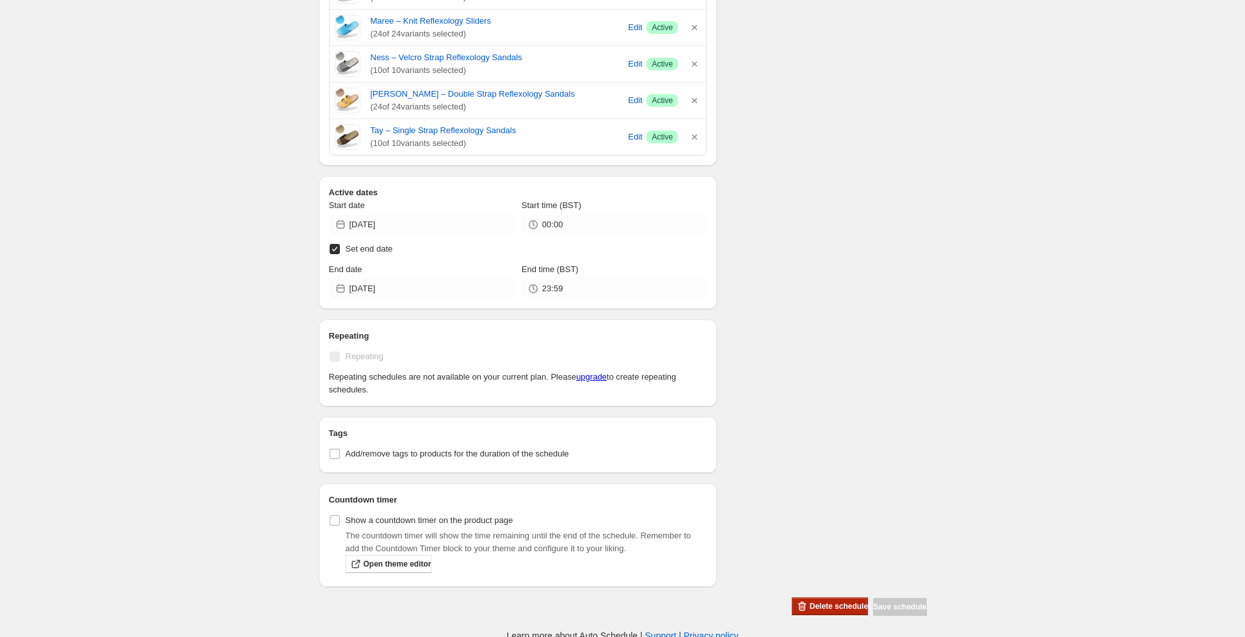
click at [810, 601] on span "Delete schedule" at bounding box center [839, 606] width 58 height 10
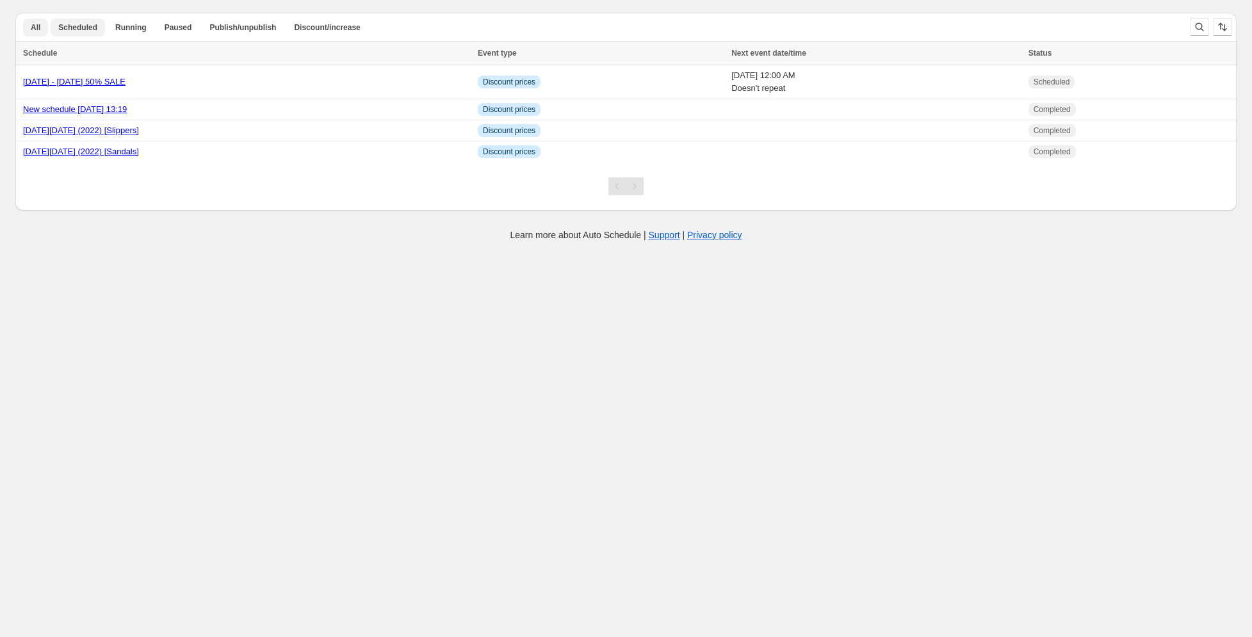
click at [85, 25] on span "Scheduled" at bounding box center [77, 27] width 39 height 10
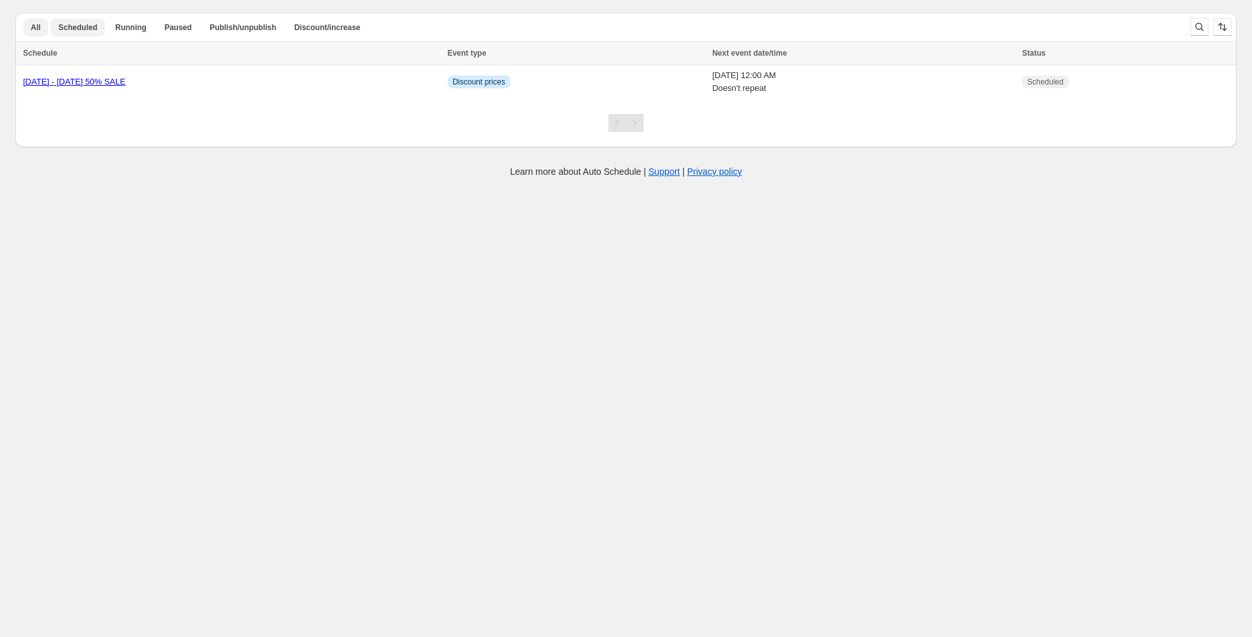
click at [37, 28] on span "All" at bounding box center [36, 27] width 10 height 10
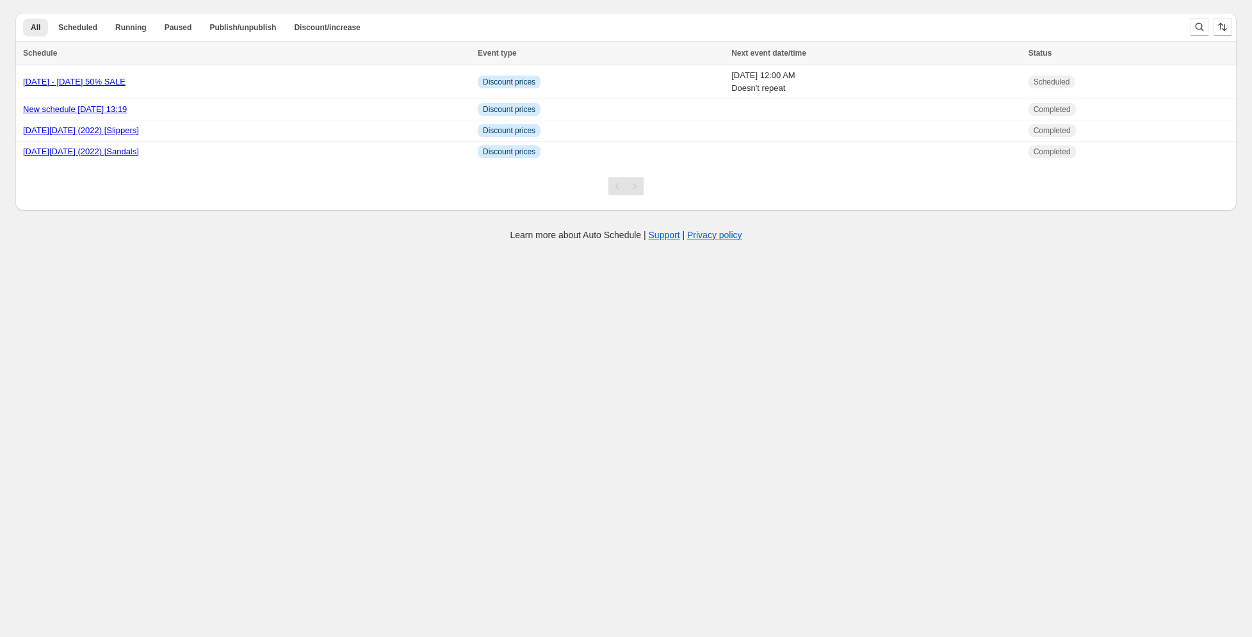
click at [263, 1] on div "Create schedule Help & support Cancel Discount prices Schedule a discount, sale…" at bounding box center [625, 108] width 1221 height 216
click at [264, 400] on body "Create schedule Help & support Cancel Discount prices Schedule a discount, sale…" at bounding box center [626, 318] width 1252 height 637
